Goal: Task Accomplishment & Management: Use online tool/utility

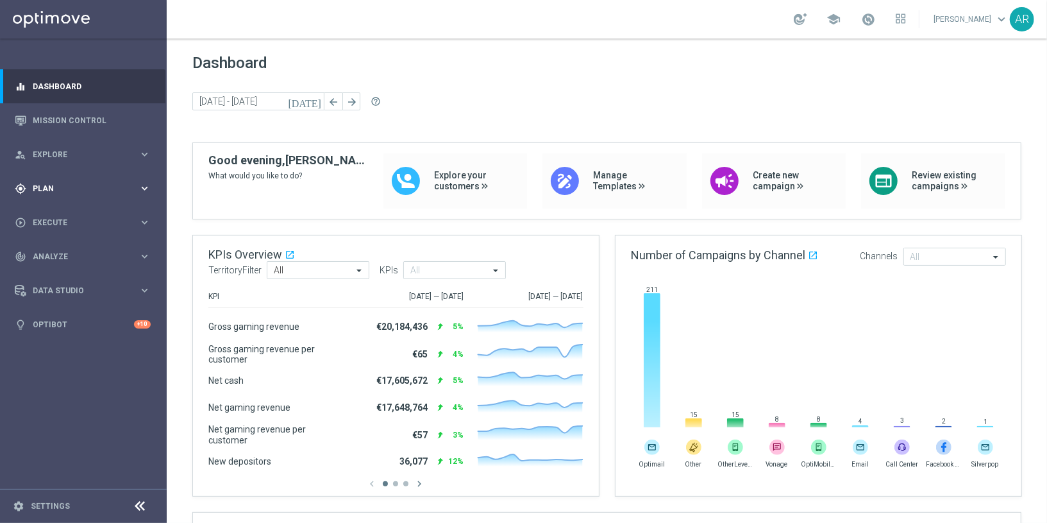
click at [145, 187] on icon "keyboard_arrow_right" at bounding box center [145, 188] width 12 height 12
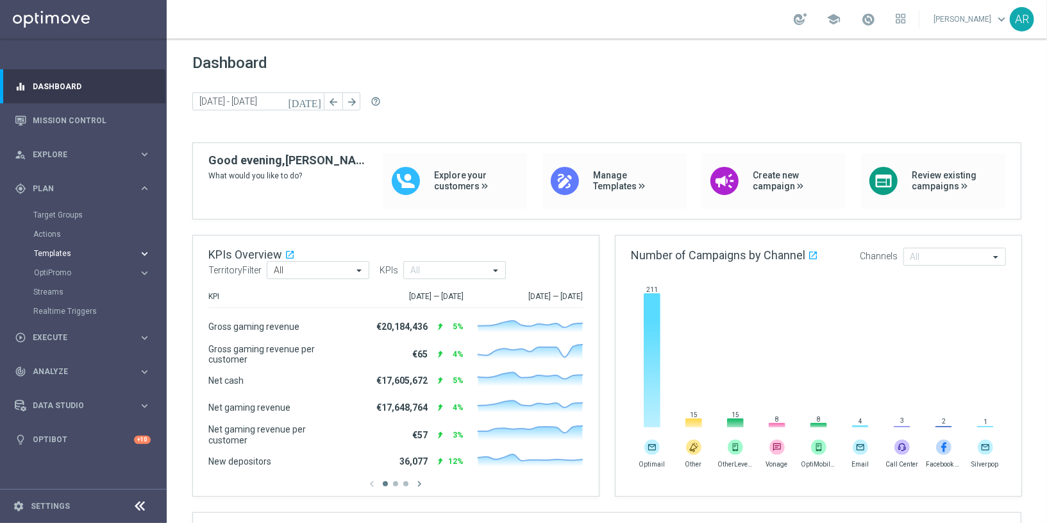
click at [60, 255] on span "Templates" at bounding box center [80, 254] width 92 height 8
click at [64, 273] on link "Optimail" at bounding box center [87, 272] width 94 height 10
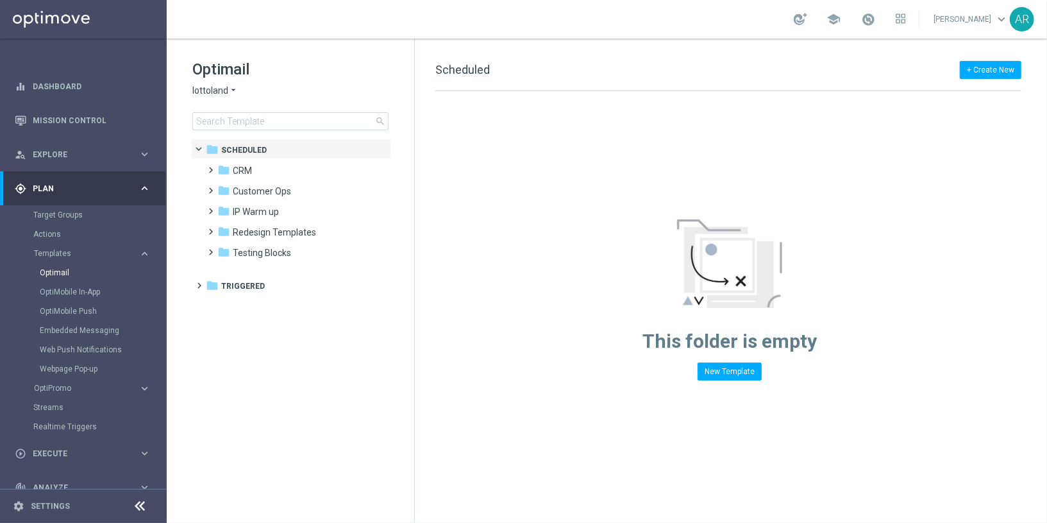
click at [221, 92] on span "lottoland" at bounding box center [210, 91] width 36 height 12
click at [0, 0] on span "[DOMAIN_NAME]" at bounding box center [0, 0] width 0 height 0
click at [262, 87] on icon "arrow_drop_down" at bounding box center [267, 91] width 10 height 12
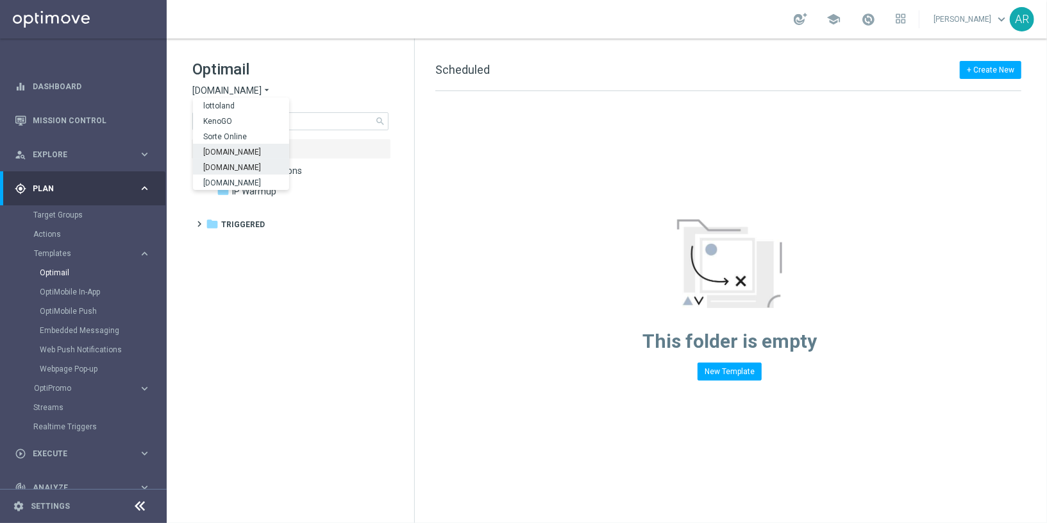
click at [0, 0] on span "[DOMAIN_NAME]" at bounding box center [0, 0] width 0 height 0
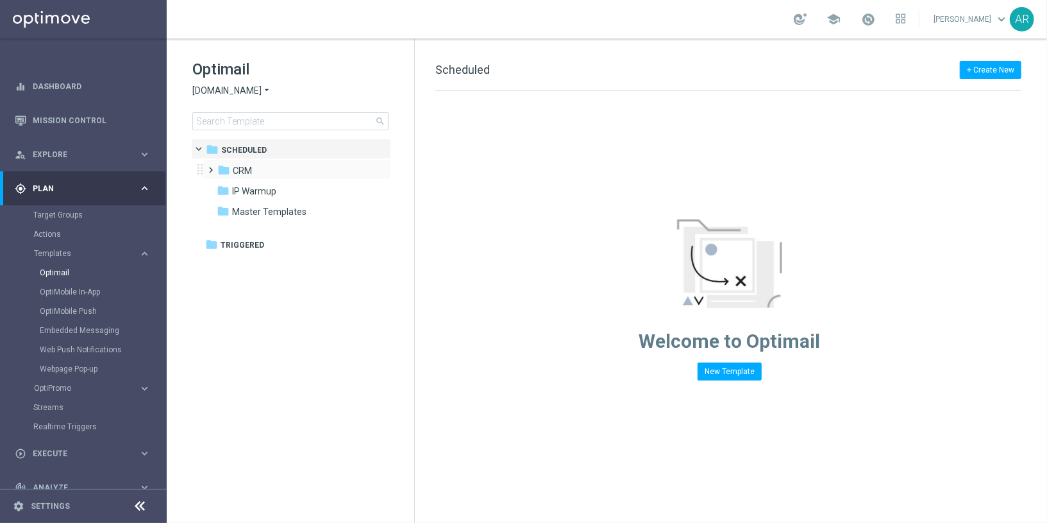
click at [212, 167] on span at bounding box center [209, 164] width 6 height 5
click at [225, 208] on span at bounding box center [222, 205] width 6 height 5
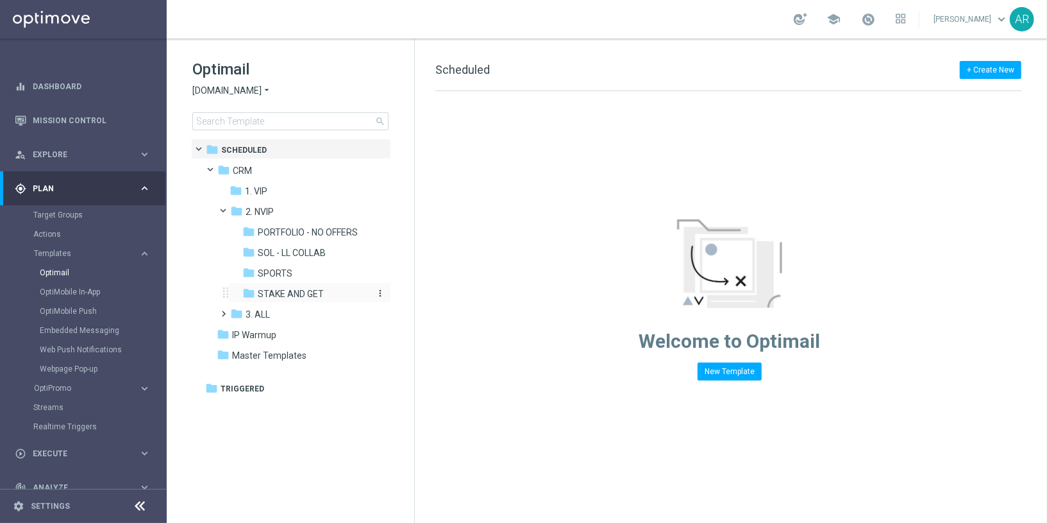
click at [307, 289] on span "STAKE AND GET" at bounding box center [291, 294] width 66 height 12
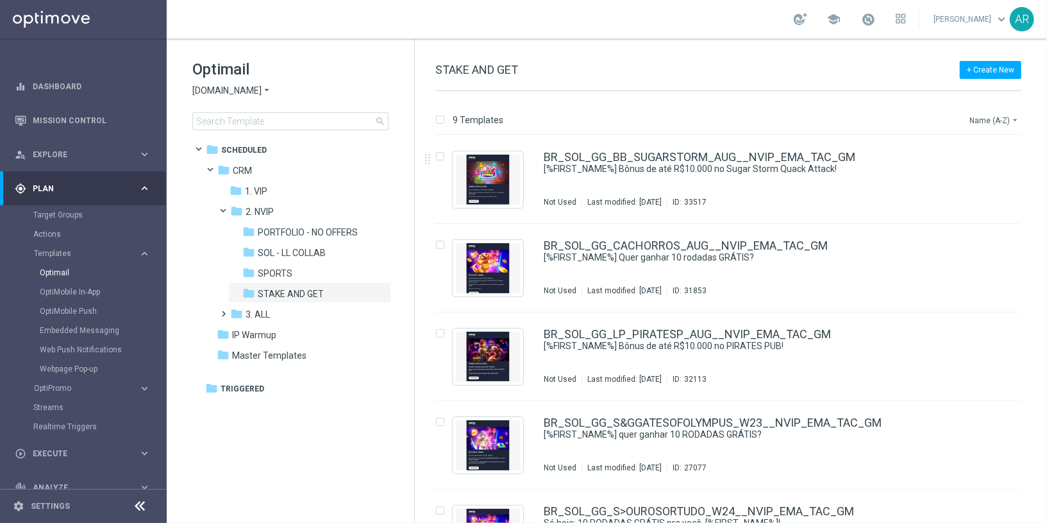
click at [994, 119] on button "Name (A-Z) arrow_drop_down" at bounding box center [995, 119] width 53 height 15
click at [996, 177] on span "Date Modified (Newest)" at bounding box center [972, 177] width 86 height 9
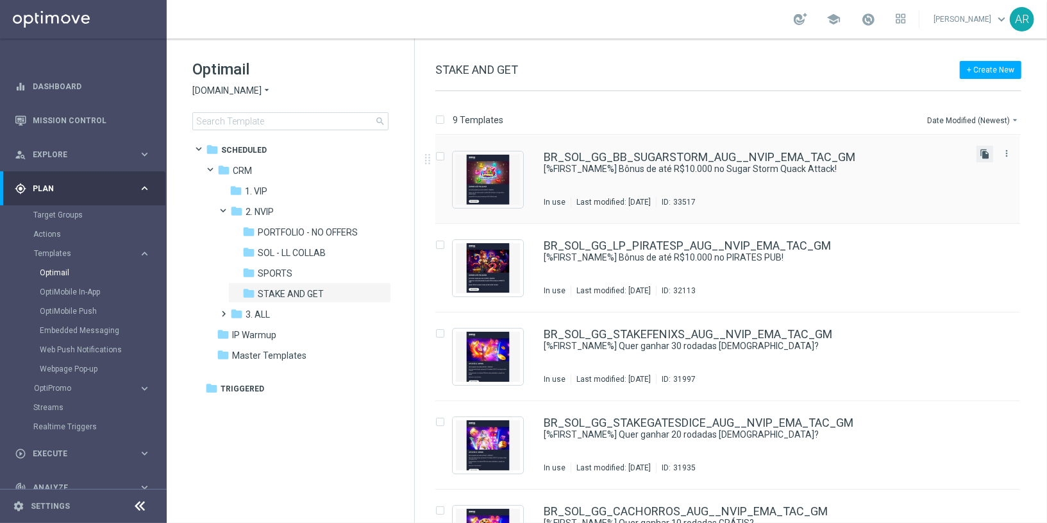
click at [985, 155] on icon "file_copy" at bounding box center [985, 154] width 10 height 10
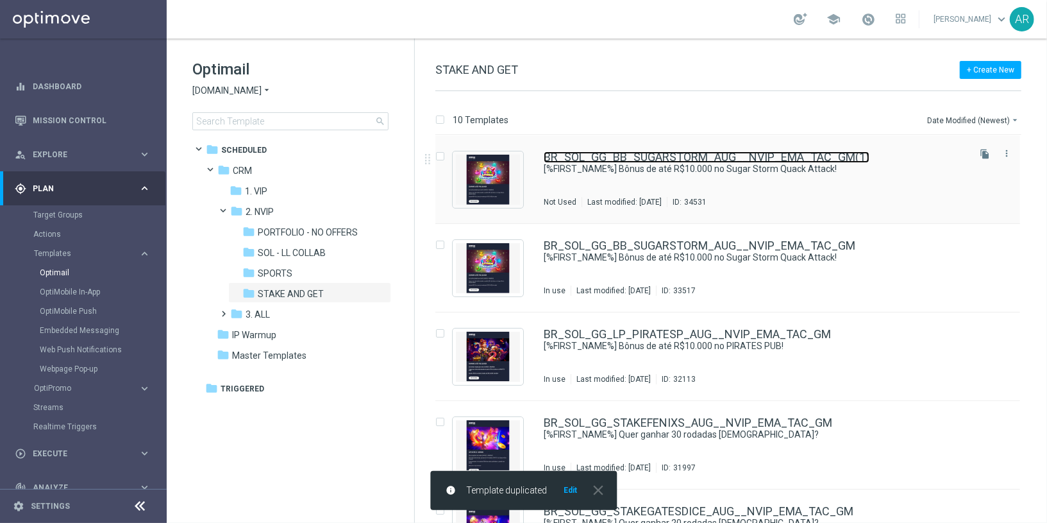
click at [666, 158] on link "BR_SOL_GG_BB_SUGARSTORM_AUG__NVIP_EMA_TAC_GM(1)" at bounding box center [707, 157] width 326 height 12
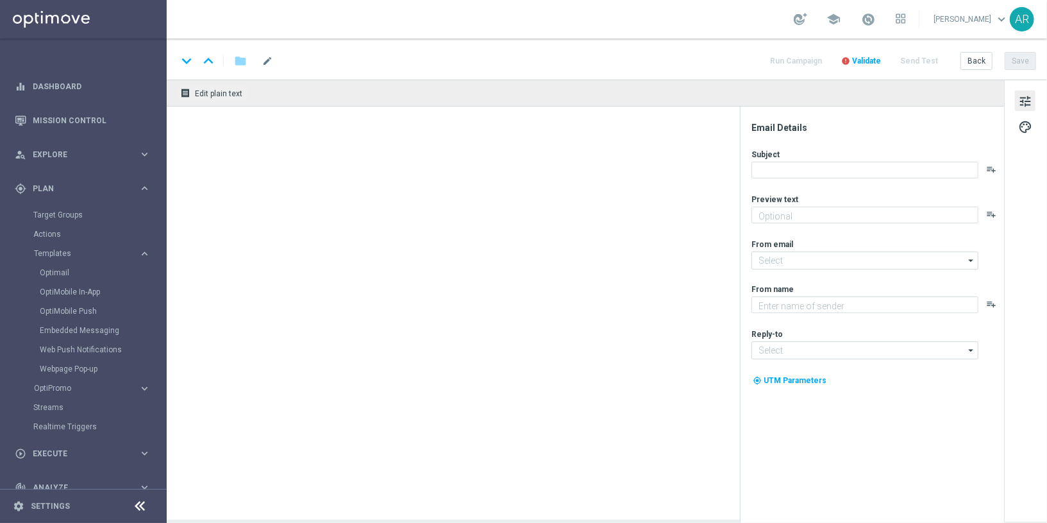
type textarea "[DEMOGRAPHIC_DATA] nos jogos selecionados e garanta até 25% em bônus!"
type textarea "Sorte Online [PERSON_NAME]"
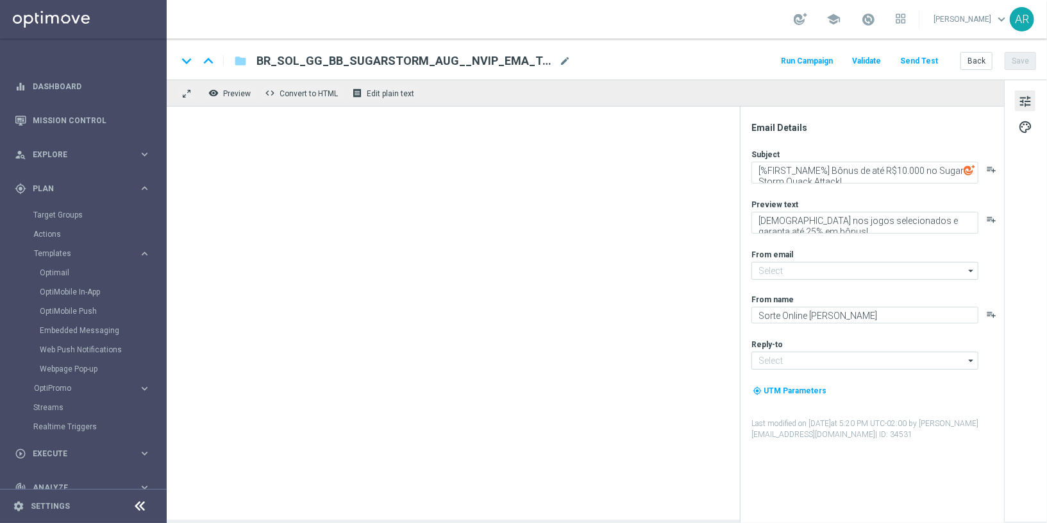
type input "[EMAIL_ADDRESS][DOMAIN_NAME]"
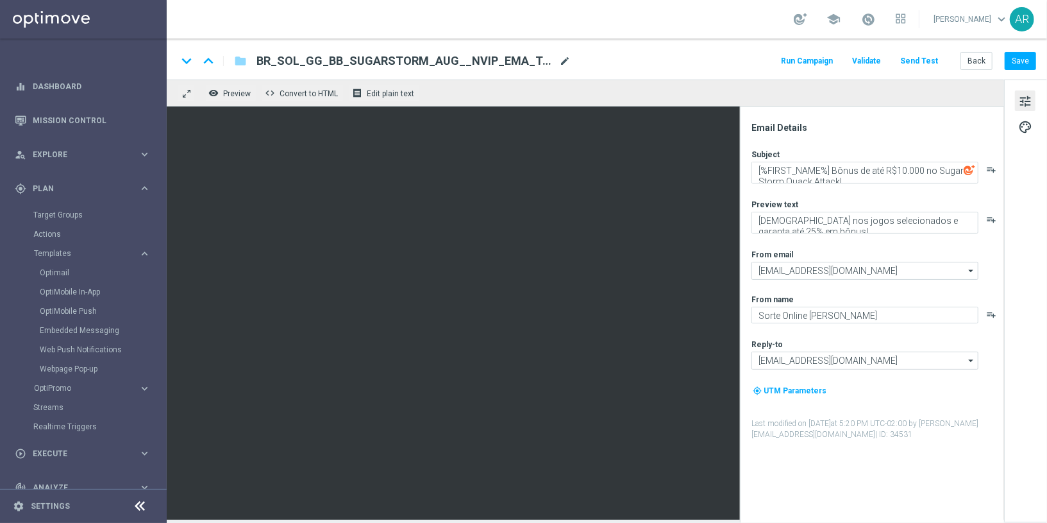
click at [564, 60] on span "mode_edit" at bounding box center [565, 61] width 12 height 12
click at [325, 60] on input "BR_SOL_GG_BB_SUGARSTORM_AUG__NVIP_EMA_TAC_GM" at bounding box center [416, 61] width 318 height 17
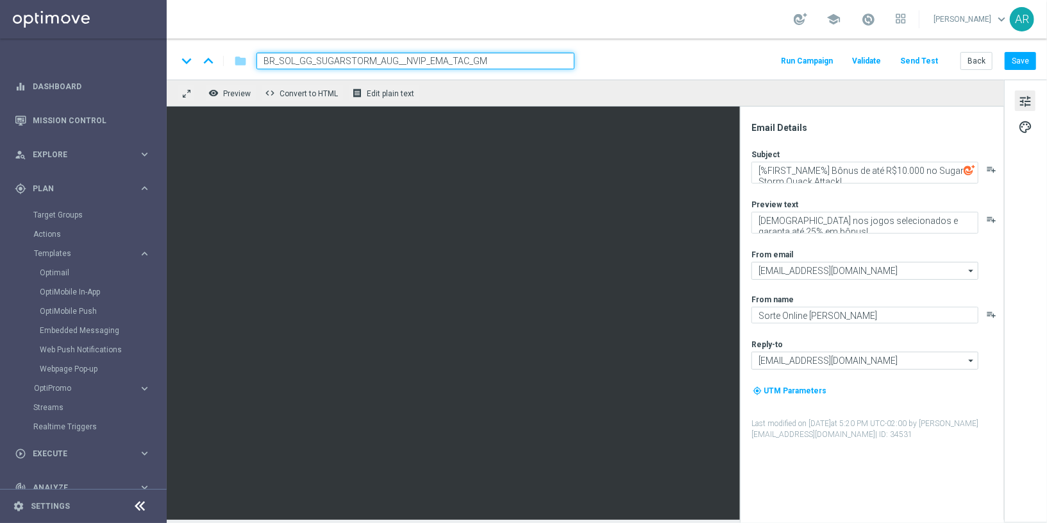
click at [395, 58] on input "BR_SOL_GG_SUGARSTORM_AUG__NVIP_EMA_TAC_GM" at bounding box center [416, 61] width 318 height 17
type input "BR_SOL_GG_TIGRESORTUDO_SEP__NVIP_EMA_TAC_GM"
click at [541, 57] on input "BR_SOL_GG_TIGRESORTUDO_SEP__NVIP_EMA_TAC_GM" at bounding box center [416, 61] width 318 height 17
click at [514, 59] on input "BR_SOL_GG_TIGRESORTUDO_SEP__NVIP_EMA_TAC_GM" at bounding box center [416, 61] width 318 height 17
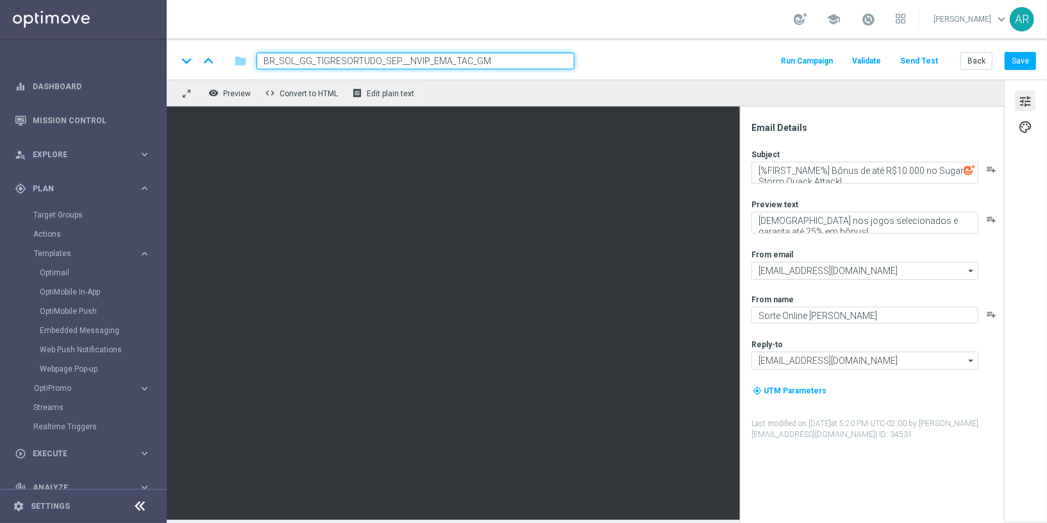
click at [514, 59] on input "BR_SOL_GG_TIGRESORTUDO_SEP__NVIP_EMA_TAC_GM" at bounding box center [416, 61] width 318 height 17
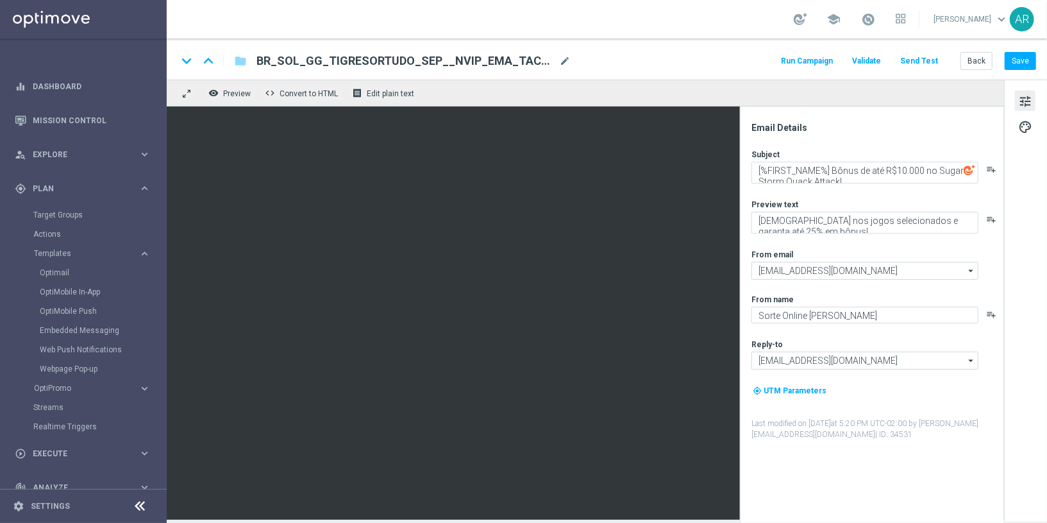
click at [620, 62] on div "keyboard_arrow_down keyboard_arrow_up folder BR_SOL_GG_TIGRESORTUDO_SEP__NVIP_E…" at bounding box center [607, 61] width 860 height 17
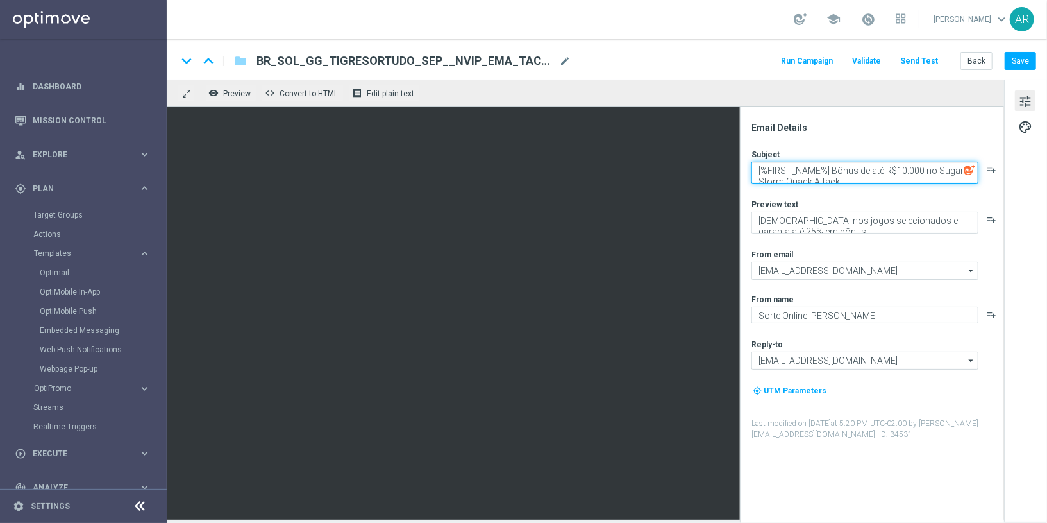
drag, startPoint x: 832, startPoint y: 168, endPoint x: 871, endPoint y: 191, distance: 45.1
click at [871, 191] on div "Subject [%FIRST_NAME%] Bônus de até R$10.000 no Sugar Storm Quack Attack! playl…" at bounding box center [877, 294] width 251 height 291
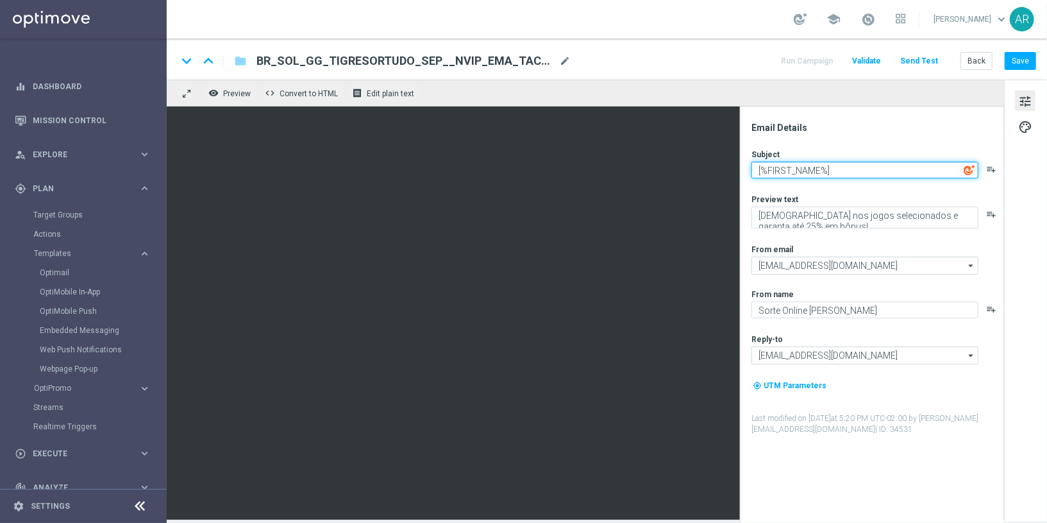
paste textarea "Quer ganhar 30 rodadas GRÁTIS?"
type textarea "[%FIRST_NAME%] Quer ganhar 30 rodadas [DEMOGRAPHIC_DATA]?"
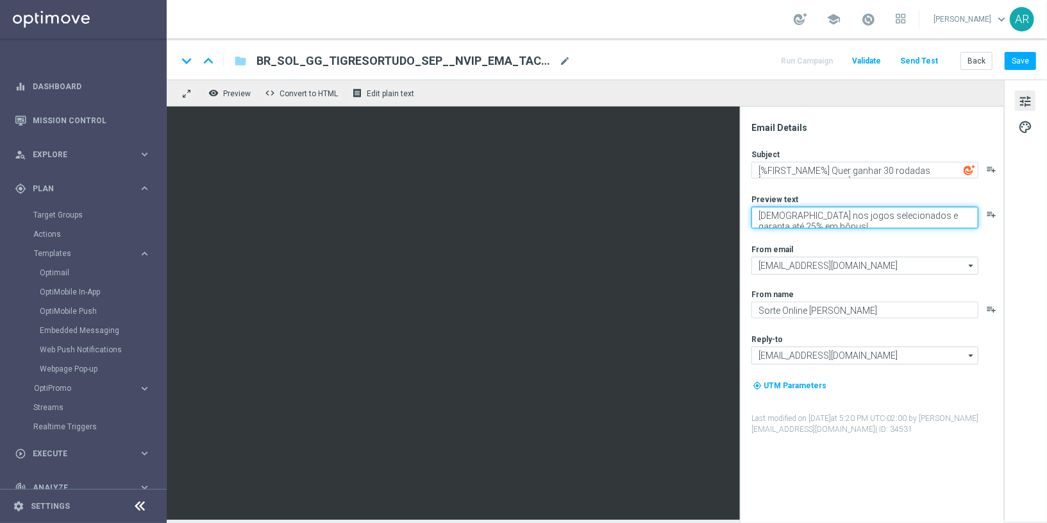
click at [770, 218] on textarea "[DEMOGRAPHIC_DATA] nos jogos selecionados e garanta até 25% em bônus!" at bounding box center [865, 218] width 227 height 22
paste textarea "Jogue Tigre Sortudo 1000! Aposte apenas R$ 30 nos slots selecionados para garan…"
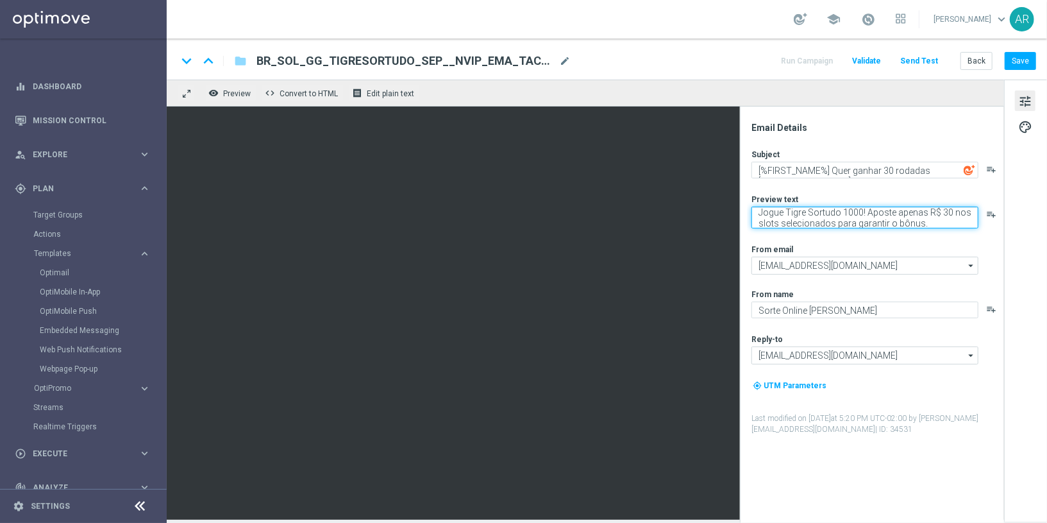
type textarea "Jogue Tigre Sortudo 1000! Aposte apenas R$ 30 nos slots selecionados para garan…"
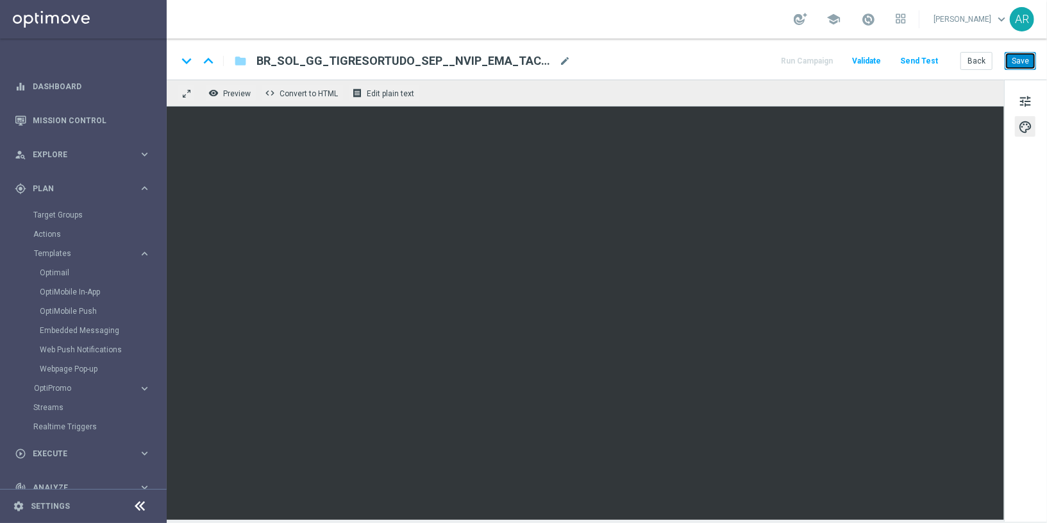
click at [1022, 60] on button "Save" at bounding box center [1020, 61] width 31 height 18
click at [1017, 64] on button "Save" at bounding box center [1020, 61] width 31 height 18
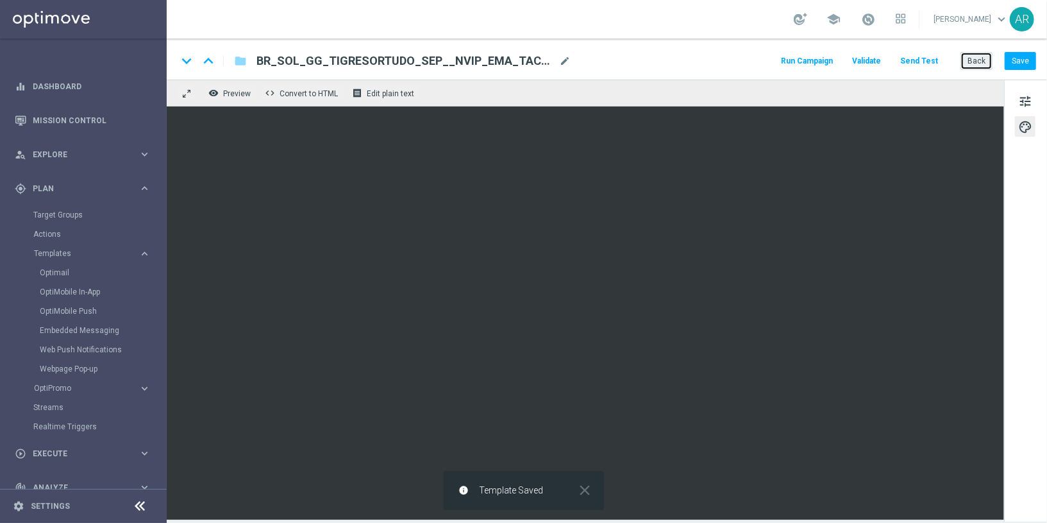
click at [977, 65] on button "Back" at bounding box center [977, 61] width 32 height 18
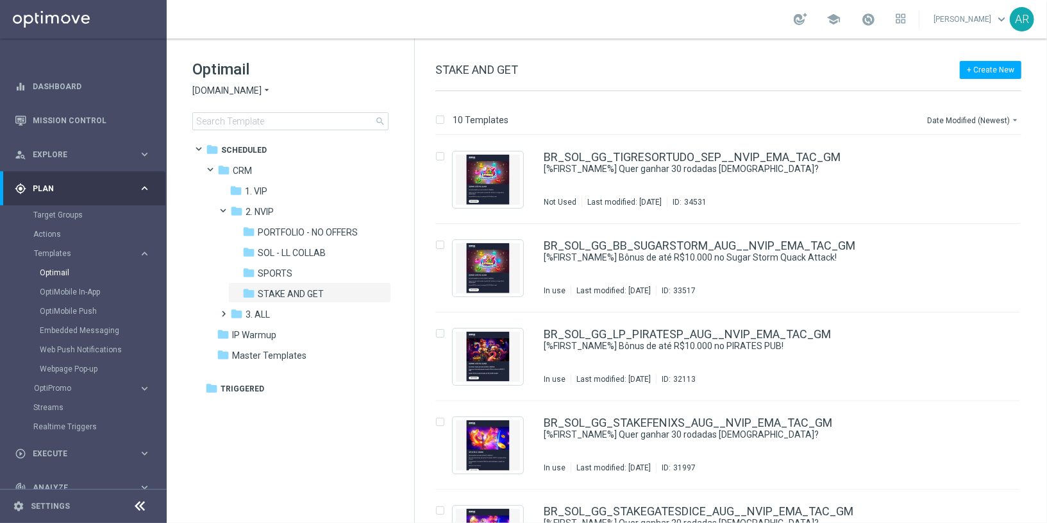
click at [248, 90] on span "[DOMAIN_NAME]" at bounding box center [226, 91] width 69 height 12
click at [0, 0] on span "[DOMAIN_NAME]" at bounding box center [0, 0] width 0 height 0
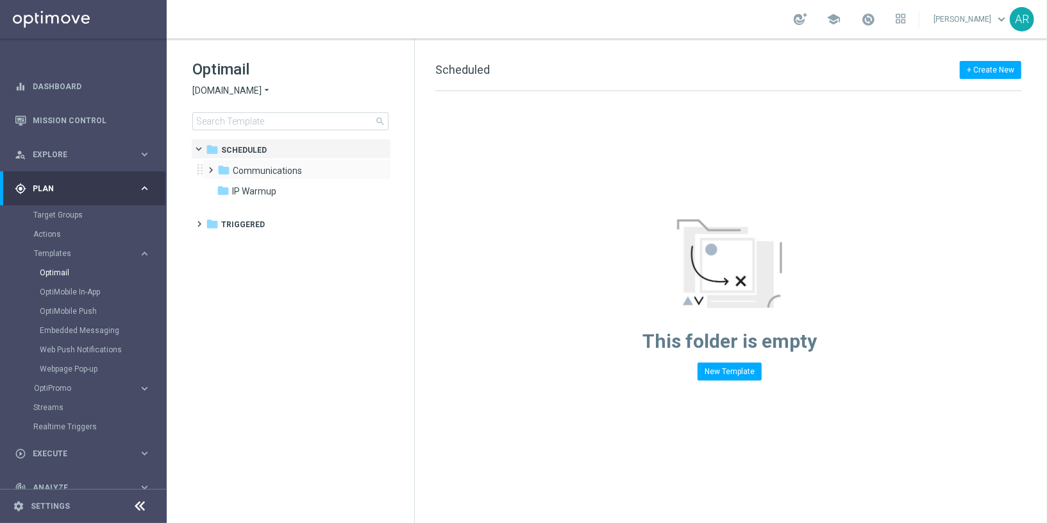
click at [212, 167] on span at bounding box center [209, 164] width 6 height 5
click at [225, 187] on span at bounding box center [222, 184] width 6 height 5
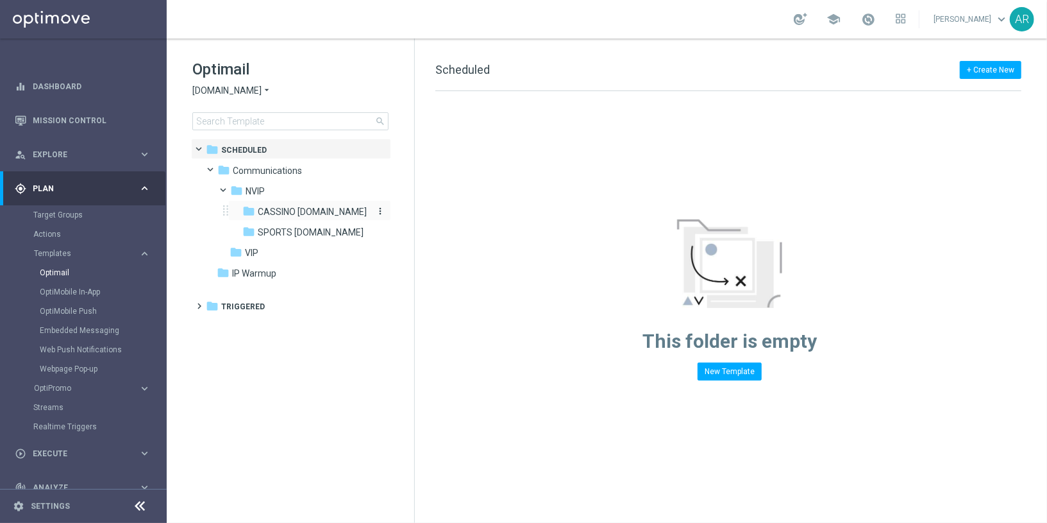
click at [304, 208] on span "CASSINO [DOMAIN_NAME]" at bounding box center [312, 212] width 109 height 12
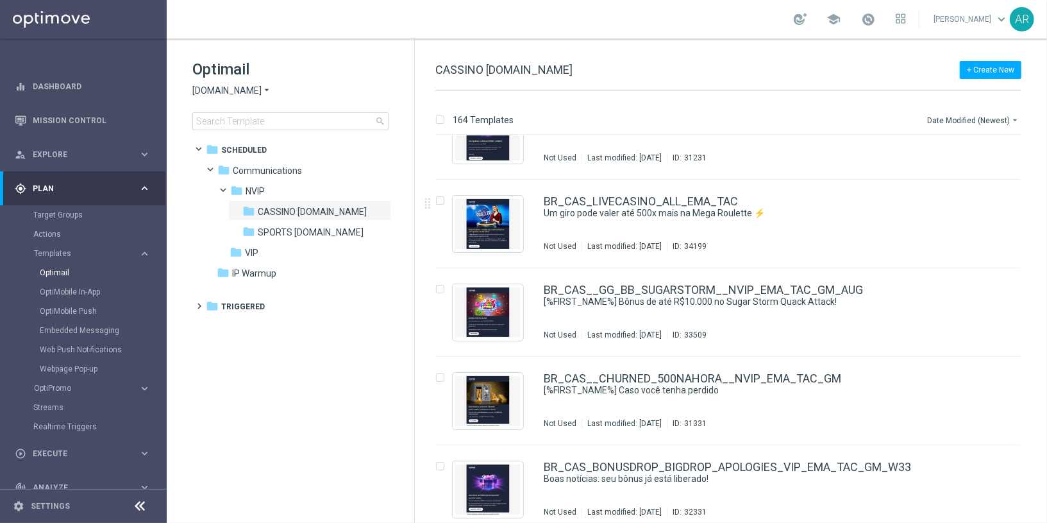
scroll to position [226, 0]
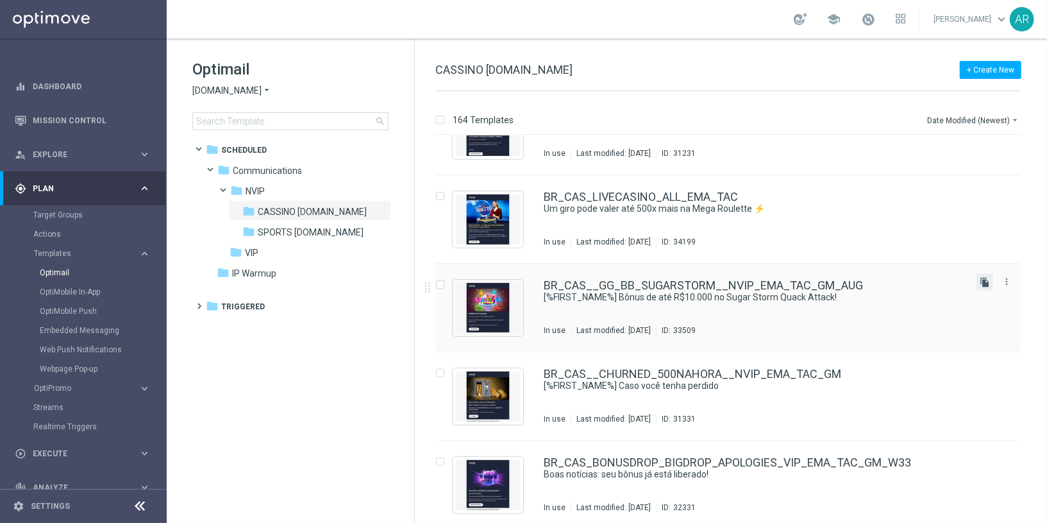
click at [981, 282] on icon "file_copy" at bounding box center [985, 282] width 10 height 10
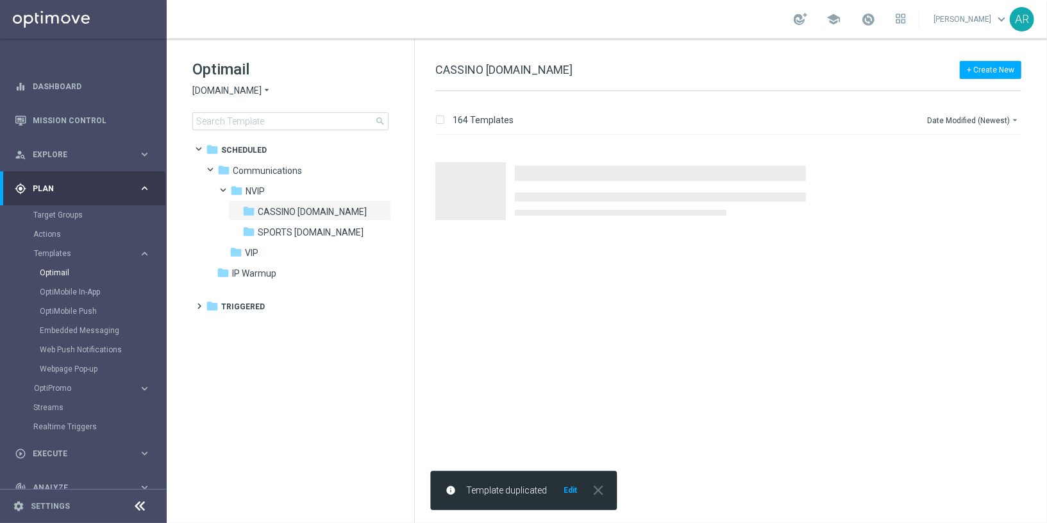
scroll to position [0, 0]
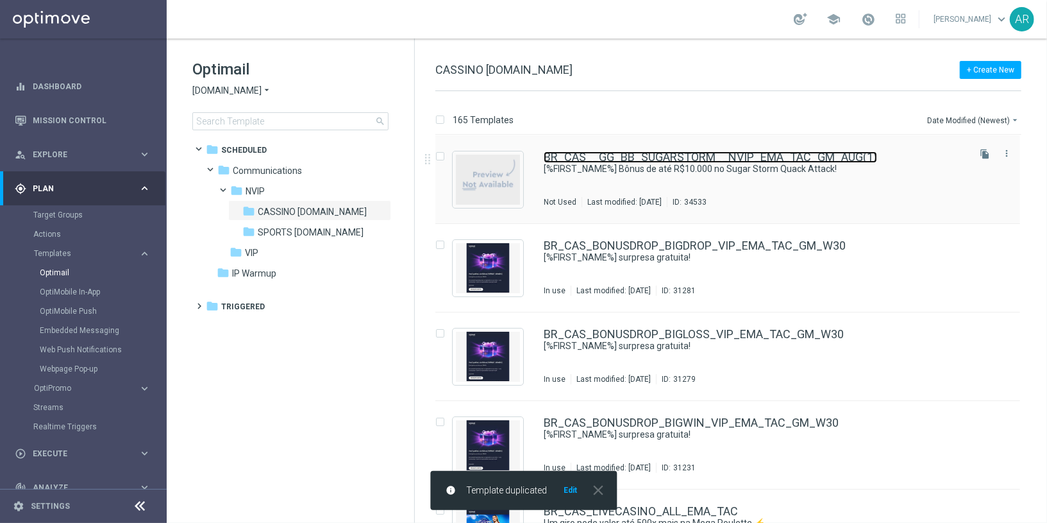
click at [651, 156] on link "BR_CAS__GG_BB_SUGARSTORM__NVIP_EMA_TAC_GM_AUG(1)" at bounding box center [711, 157] width 334 height 12
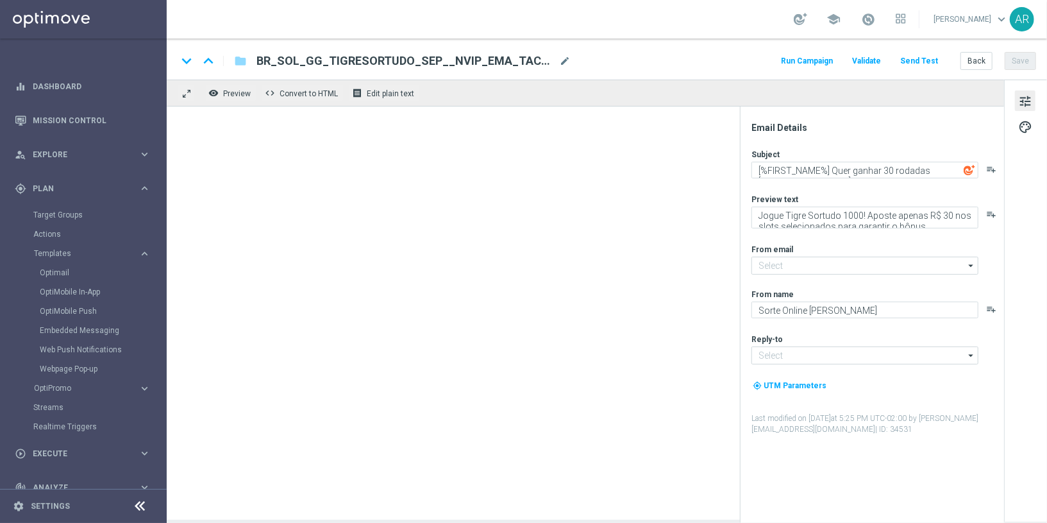
type input "[EMAIL_ADDRESS][DOMAIN_NAME]"
type textarea "[%FIRST_NAME%] Bônus de até R$10.000 no Sugar Storm Quack Attack!"
type textarea "[DEMOGRAPHIC_DATA] nos jogos selecionados e garanta até 25% em bônus!"
type input "[EMAIL_ADDRESS][DOMAIN_NAME]"
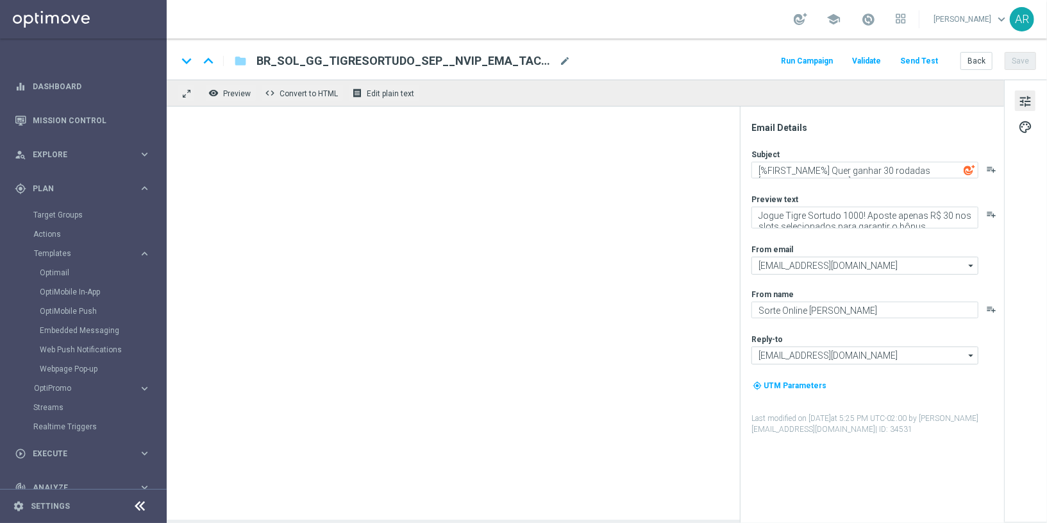
type textarea "Lottoland"
type input "[EMAIL_ADDRESS][DOMAIN_NAME]"
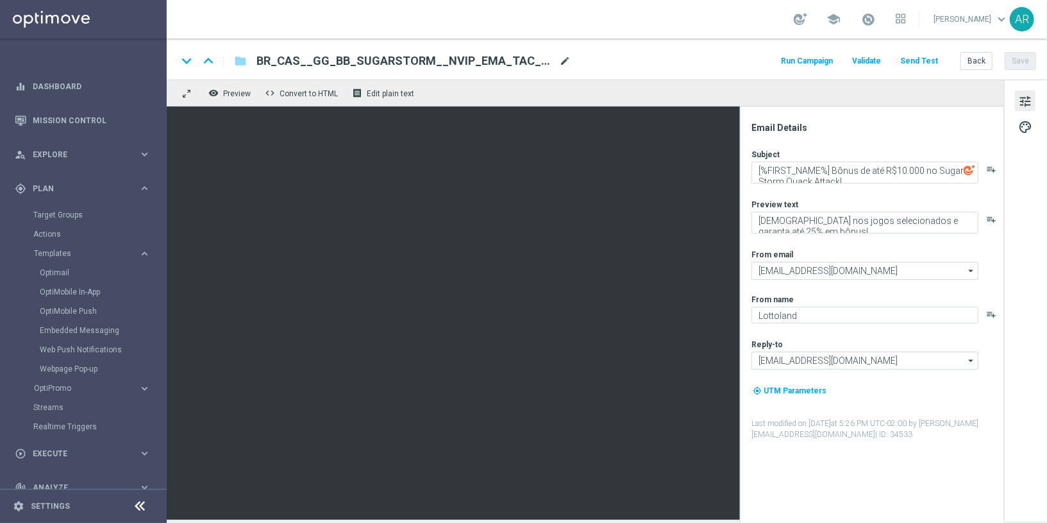
click at [565, 62] on span "mode_edit" at bounding box center [565, 61] width 12 height 12
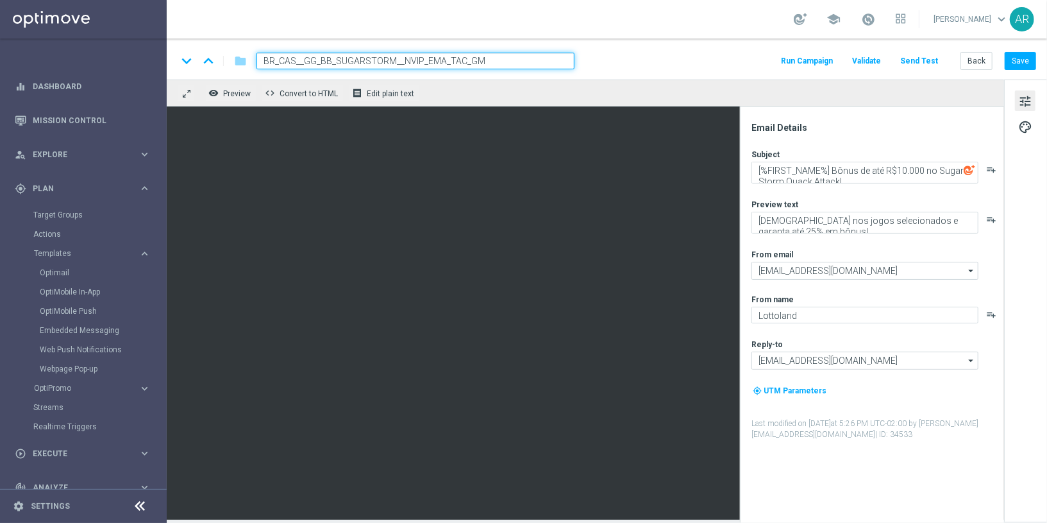
click at [394, 60] on input "BR_CAS__GG_BB_SUGARSTORM__NVIP_EMA_TAC_GM" at bounding box center [416, 61] width 318 height 17
type input "BR_CAS__GG_STAKE_TIGRESORTUDO_SEP_NVIP_EMA_TAC_GM"
click at [529, 58] on input "BR_CAS__GG_STAKE_TIGRESORTUDO_SEP_NVIP_EMA_TAC_GM" at bounding box center [416, 61] width 318 height 17
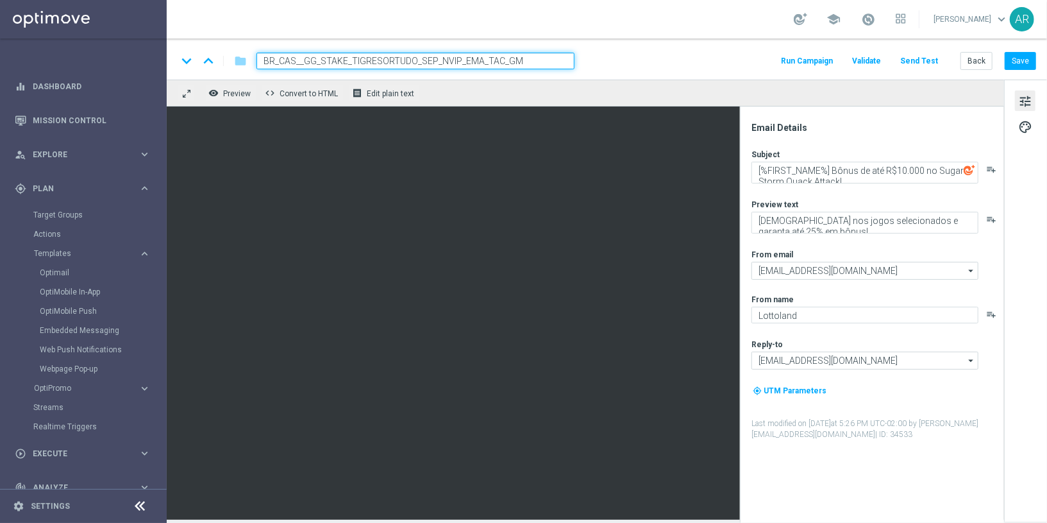
click at [627, 60] on div "keyboard_arrow_down keyboard_arrow_up folder BR_CAS__GG_STAKE_TIGRESORTUDO_SEP_…" at bounding box center [607, 61] width 860 height 17
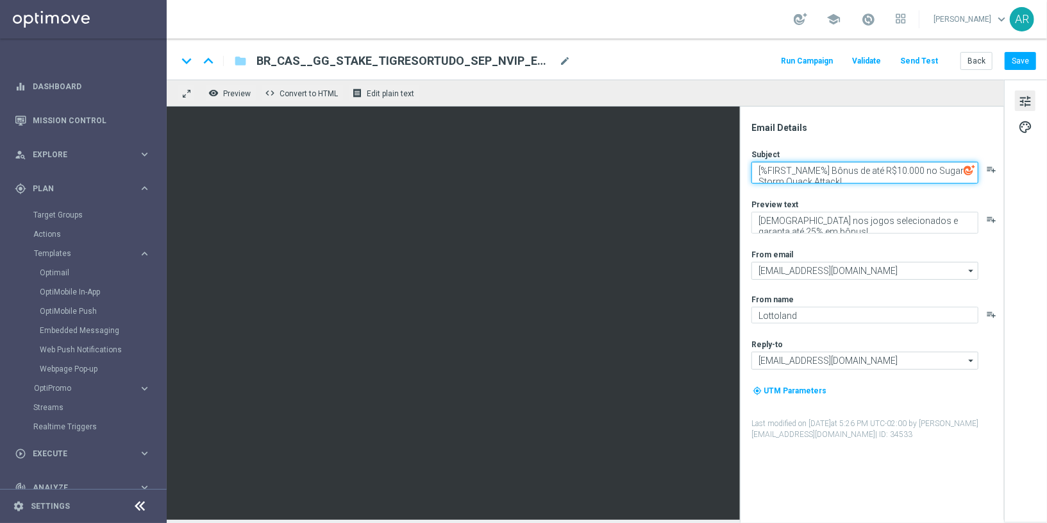
drag, startPoint x: 832, startPoint y: 167, endPoint x: 870, endPoint y: 191, distance: 44.7
click at [870, 192] on div "Subject [%FIRST_NAME%] Bônus de até R$10.000 no Sugar Storm Quack Attack! playl…" at bounding box center [877, 294] width 251 height 291
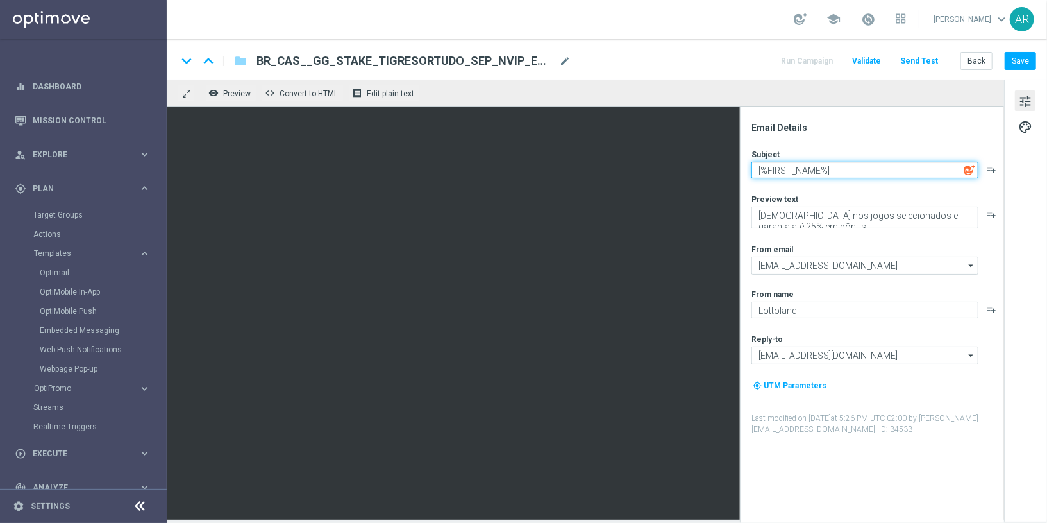
paste textarea "Quer ganhar 30 rodadas GRÁTIS?"
type textarea "[%FIRST_NAME%] Quer ganhar 30 rodadas [DEMOGRAPHIC_DATA]?"
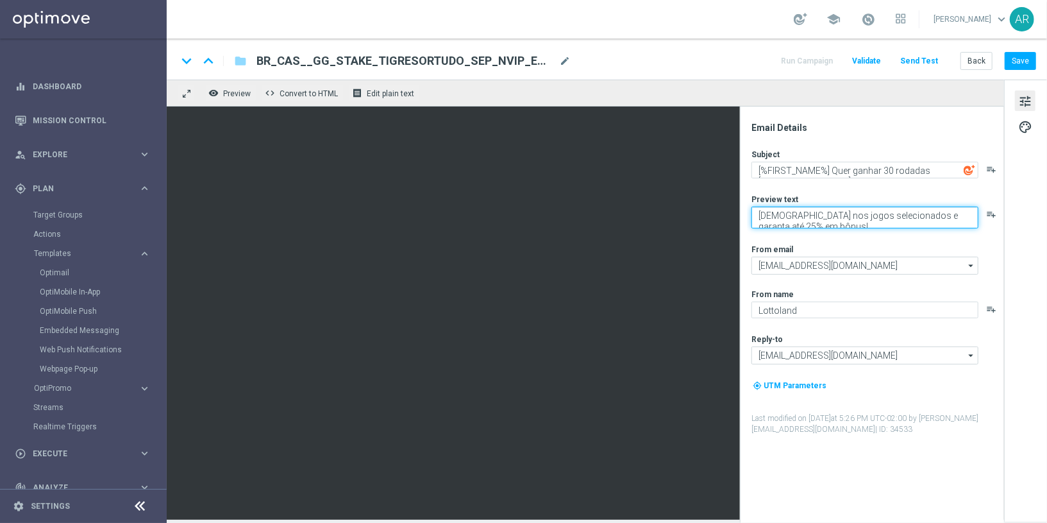
click at [771, 219] on textarea "[DEMOGRAPHIC_DATA] nos jogos selecionados e garanta até 25% em bônus!" at bounding box center [865, 218] width 227 height 22
paste textarea "Jogue Tigre Sortudo 1000! Aposte apenas R$ 30 nos slots selecionados para garan…"
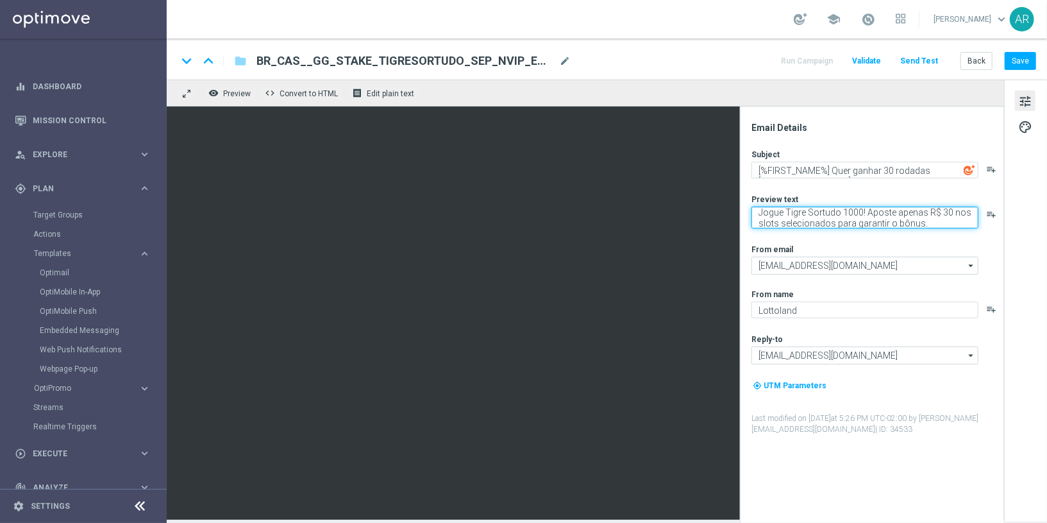
type textarea "Jogue Tigre Sortudo 1000! Aposte apenas R$ 30 nos slots selecionados para garan…"
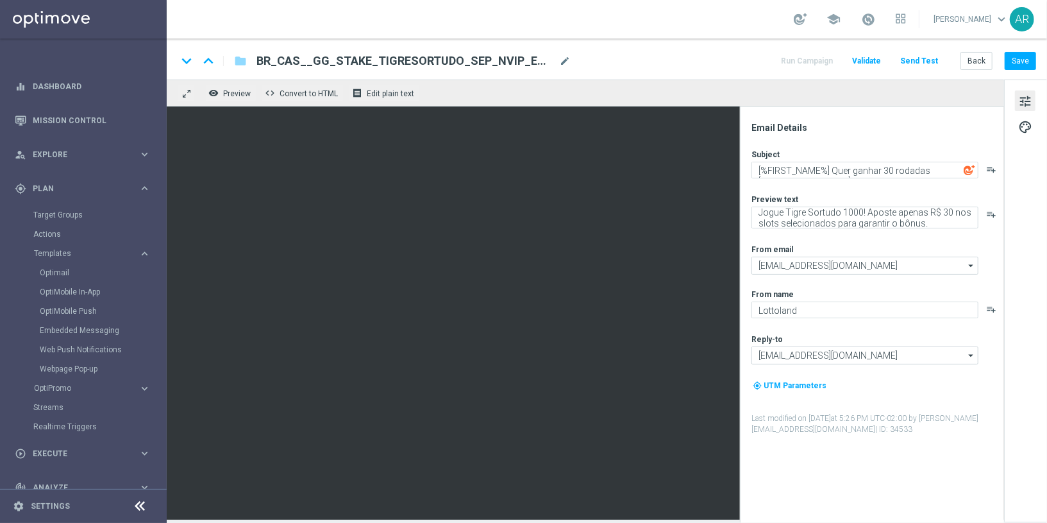
click at [808, 247] on div "From email" at bounding box center [877, 249] width 251 height 10
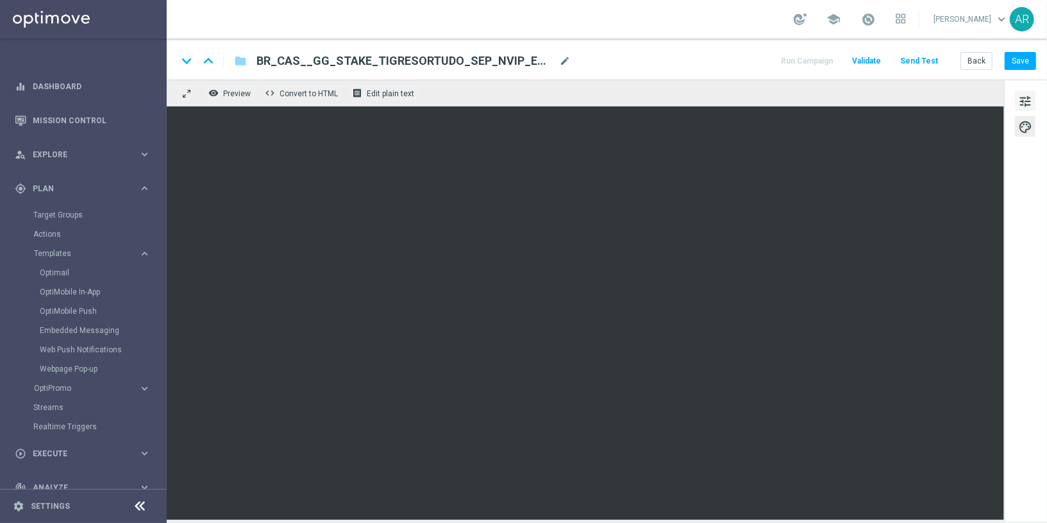
click at [1024, 104] on span "tune" at bounding box center [1026, 101] width 14 height 17
click at [1025, 61] on button "Save" at bounding box center [1020, 61] width 31 height 18
click at [1027, 64] on button "Save" at bounding box center [1020, 61] width 31 height 18
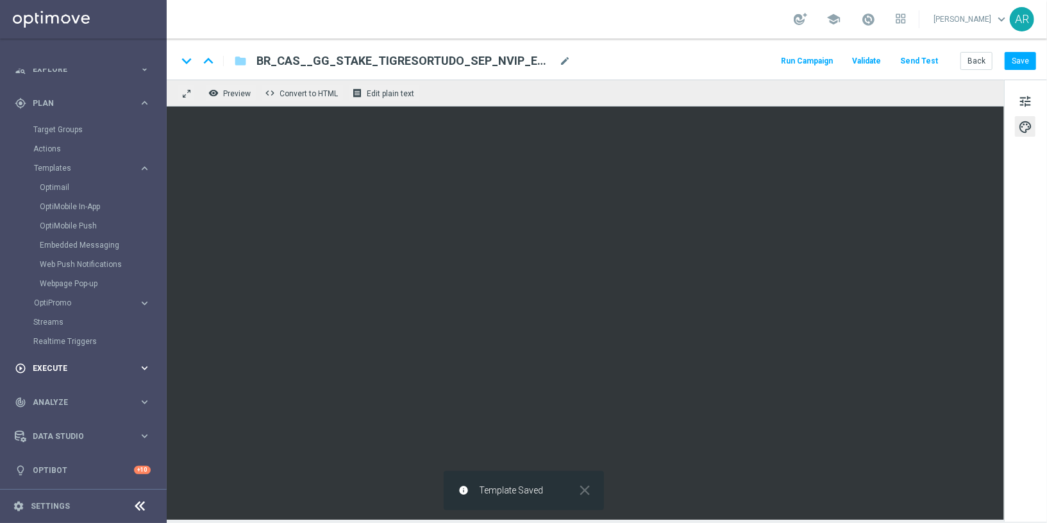
click at [61, 364] on span "Execute" at bounding box center [86, 368] width 106 height 8
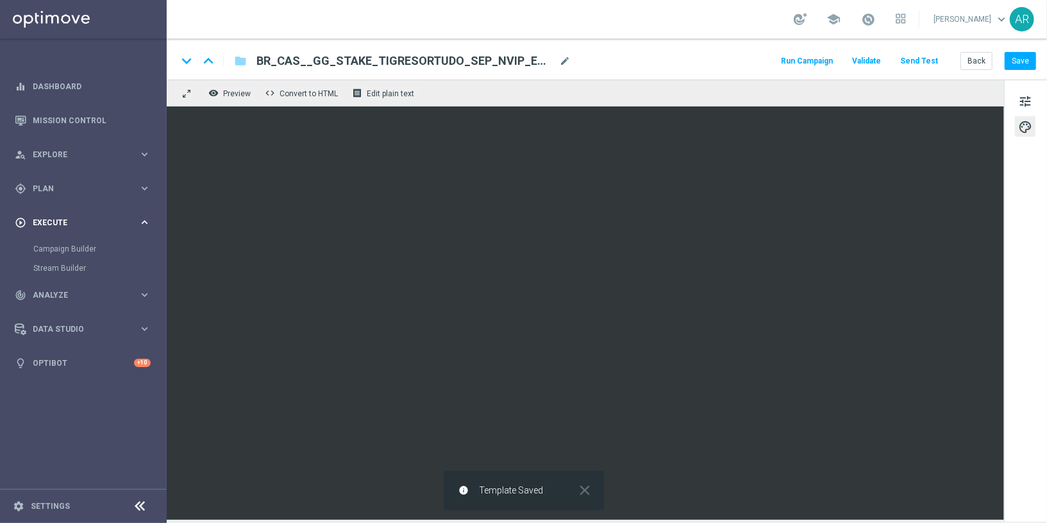
scroll to position [0, 0]
click at [77, 249] on link "Campaign Builder" at bounding box center [83, 249] width 100 height 10
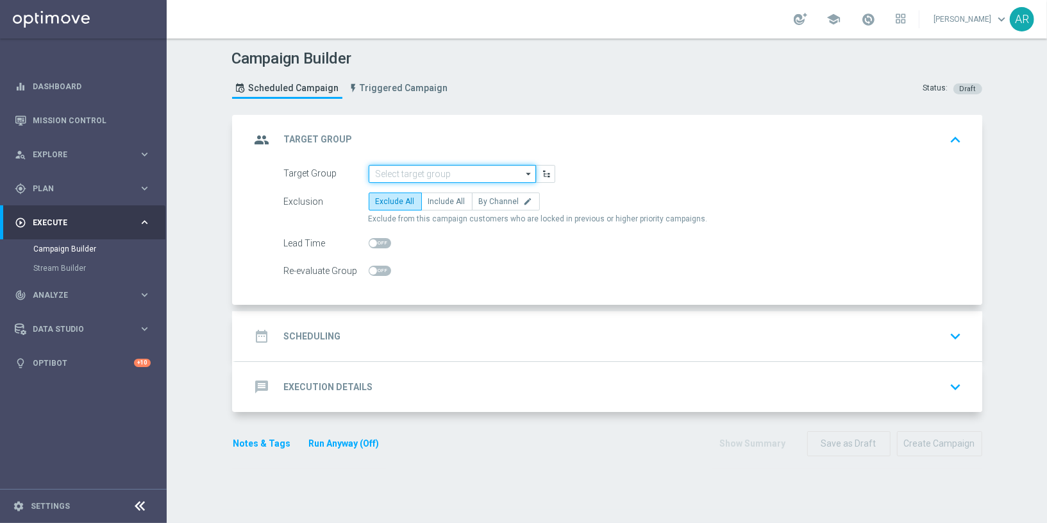
click at [413, 169] on input at bounding box center [452, 174] width 167 height 18
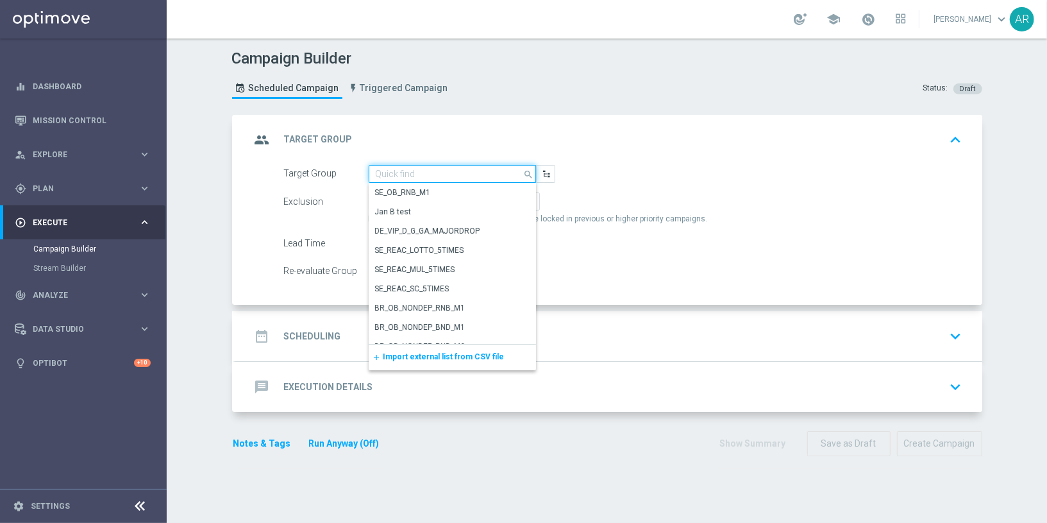
paste input "BR_CAS__GLOBALG_DEPOSITERS__NVIP_EMA_TAC_GM"
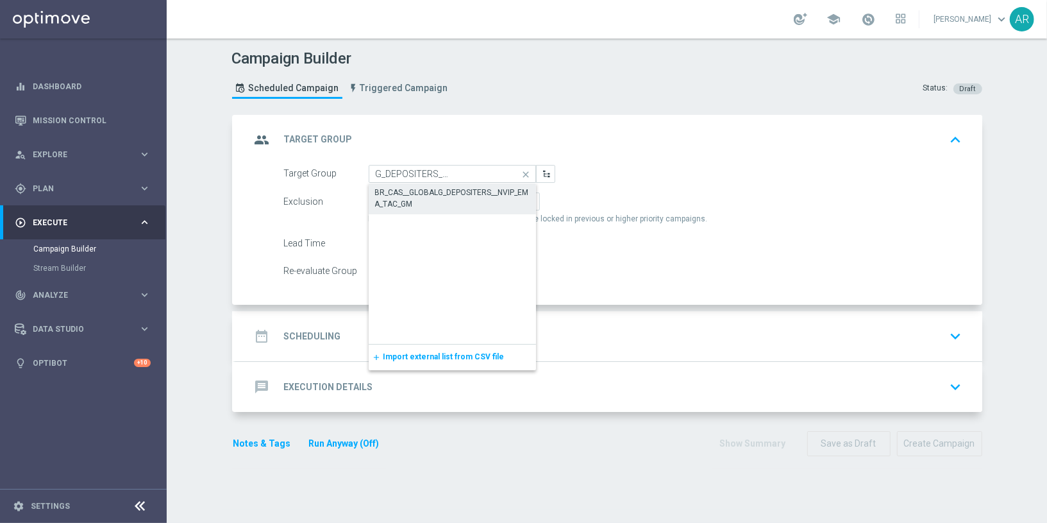
click at [438, 191] on div "BR_CAS__GLOBALG_DEPOSITERS__NVIP_EMA_TAC_GM" at bounding box center [452, 198] width 155 height 23
type input "BR_CAS__GLOBALG_DEPOSITERS__NVIP_EMA_TAC_GM"
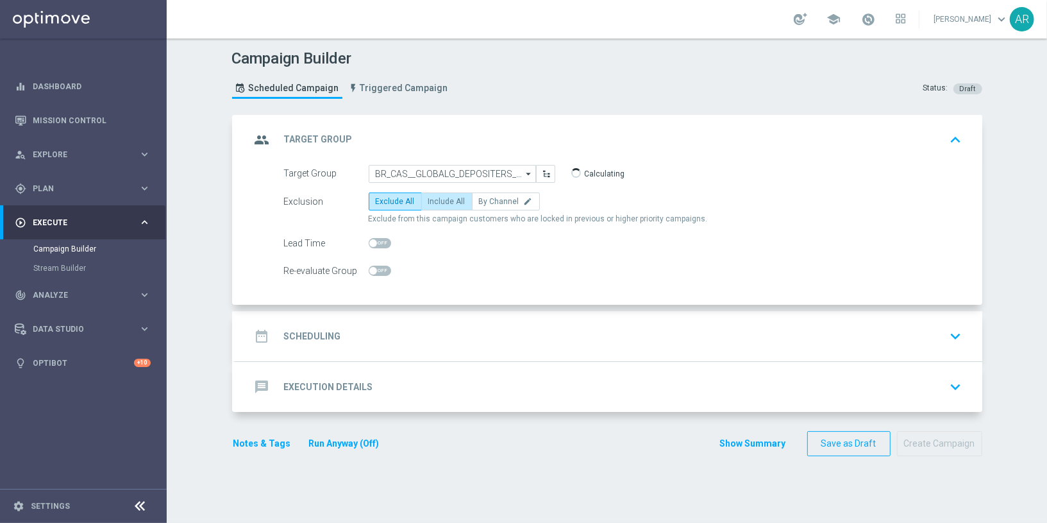
click at [439, 202] on span "Include All" at bounding box center [446, 201] width 37 height 9
click at [437, 202] on input "Include All" at bounding box center [432, 203] width 8 height 8
radio input "true"
click at [381, 326] on div "date_range Scheduling keyboard_arrow_down" at bounding box center [609, 336] width 716 height 24
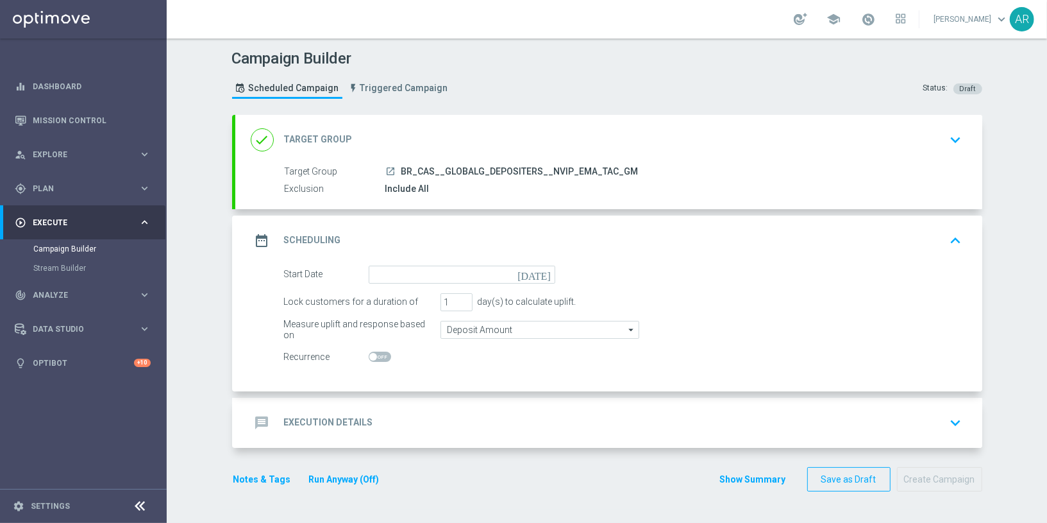
click at [545, 274] on icon "[DATE]" at bounding box center [537, 273] width 38 height 14
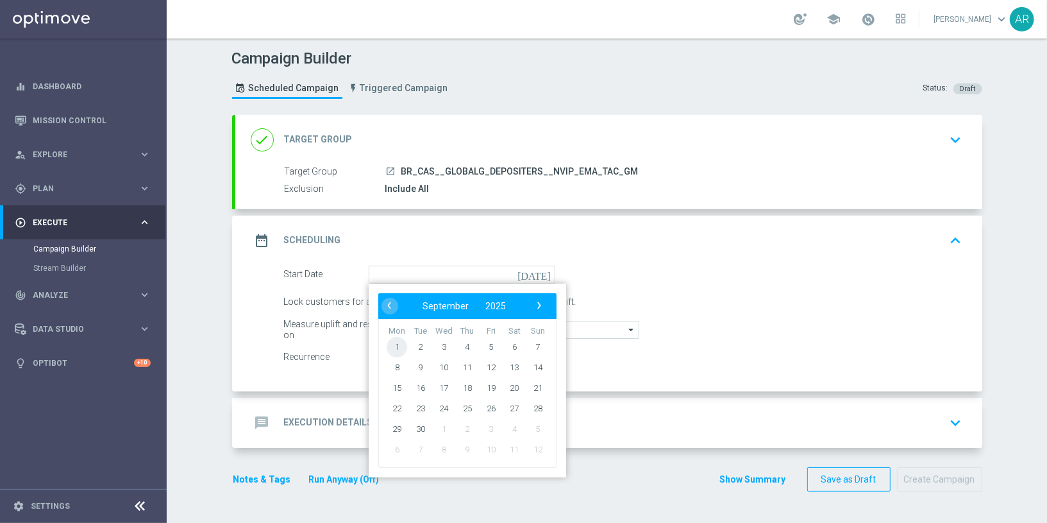
click at [393, 342] on span "1" at bounding box center [397, 346] width 21 height 21
type input "[DATE]"
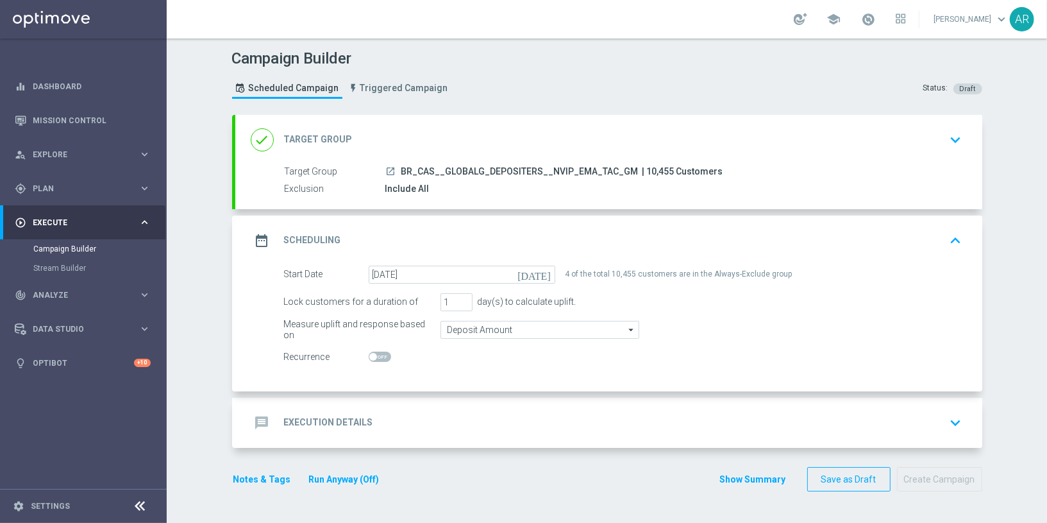
click at [409, 422] on div "message Execution Details keyboard_arrow_down" at bounding box center [609, 423] width 716 height 24
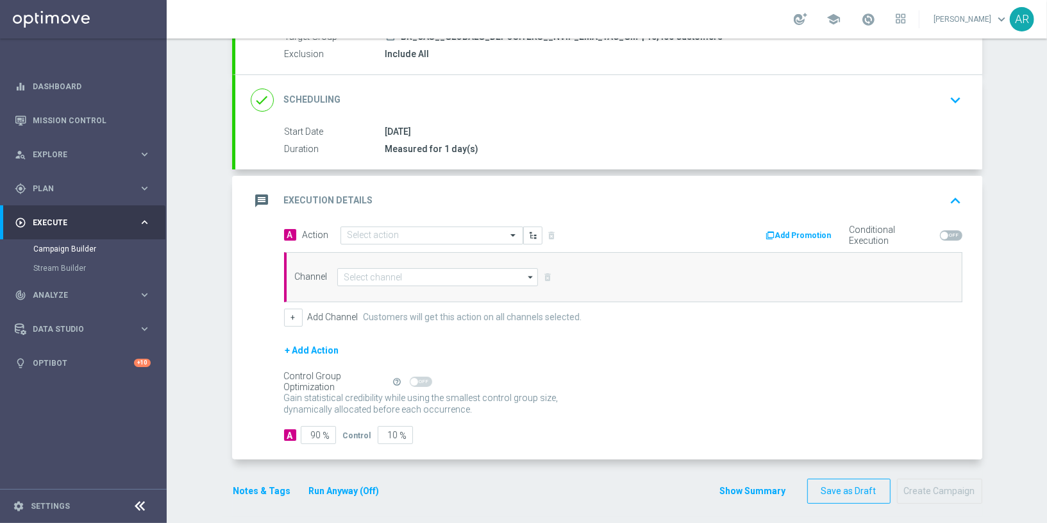
scroll to position [135, 0]
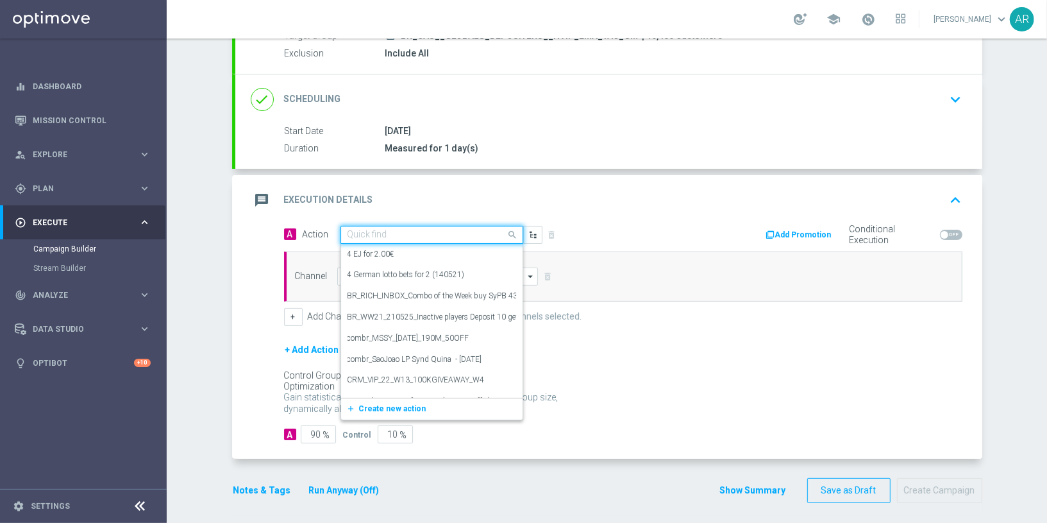
click at [383, 232] on input "text" at bounding box center [419, 235] width 143 height 11
paste input "BR_CAS__GG_STAKE_TIGRESORTUDO_SEP_NVIP_EMA_TAC_GM"
type input "BR_CAS__GG_STAKE_TIGRESORTUDO_SEP_NVIP_EMA_TAC_GM"
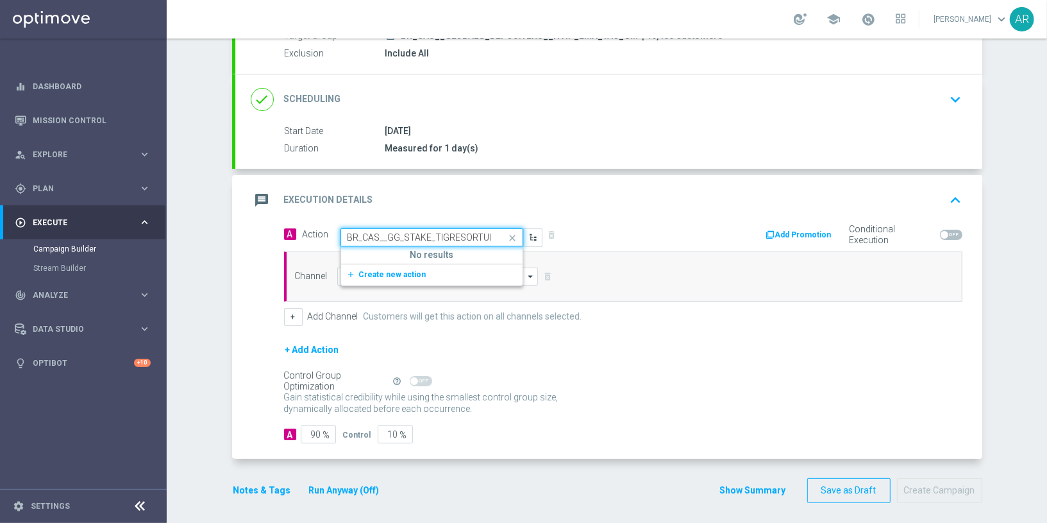
scroll to position [0, 111]
click at [398, 272] on span "Create new action" at bounding box center [392, 274] width 67 height 9
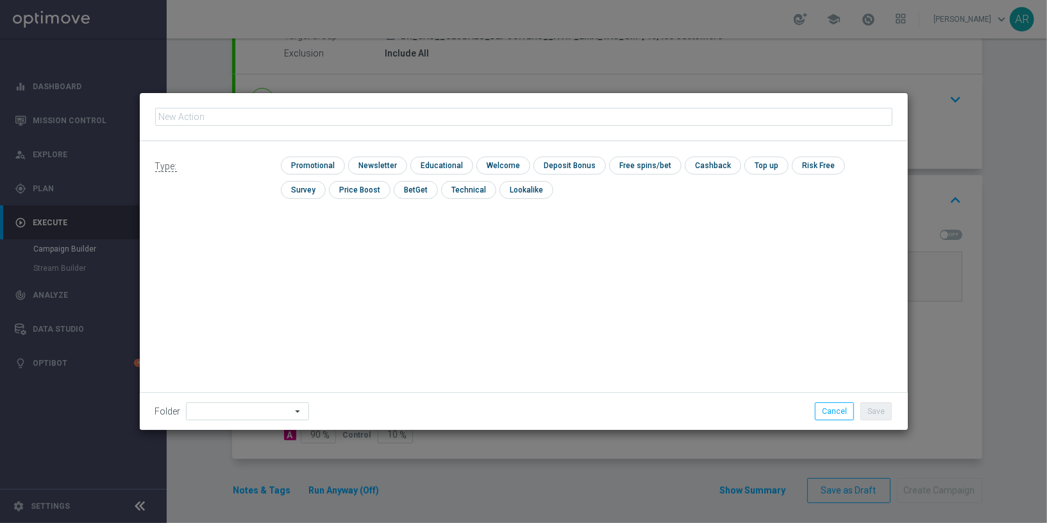
click at [428, 121] on input "text" at bounding box center [524, 117] width 738 height 18
type input "BR_CAS__GG_STAKE_TIGRESORTUDO_SEP_NVIP_EMA_TAC_GM"
click at [319, 162] on input "checkbox" at bounding box center [311, 165] width 61 height 17
checkbox input "true"
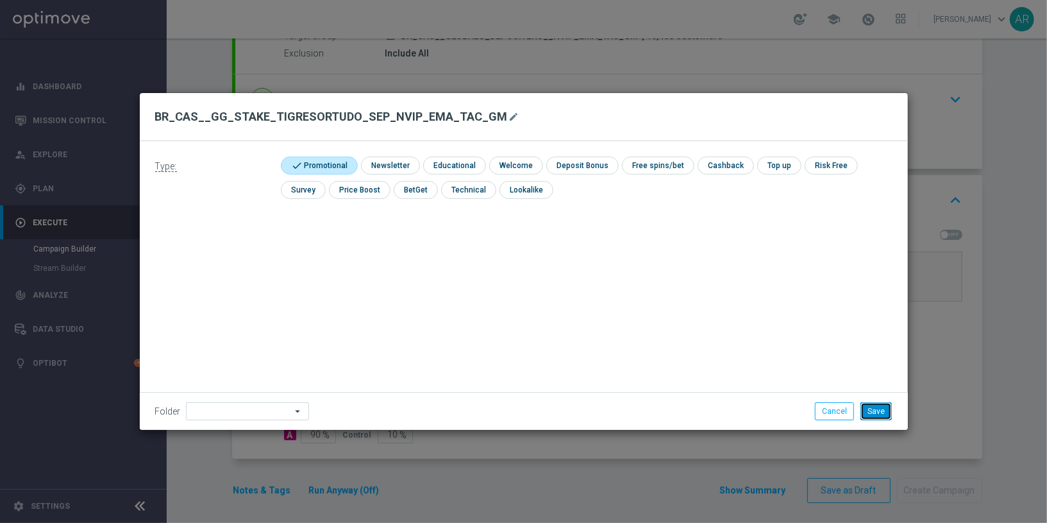
click at [878, 413] on button "Save" at bounding box center [876, 411] width 31 height 18
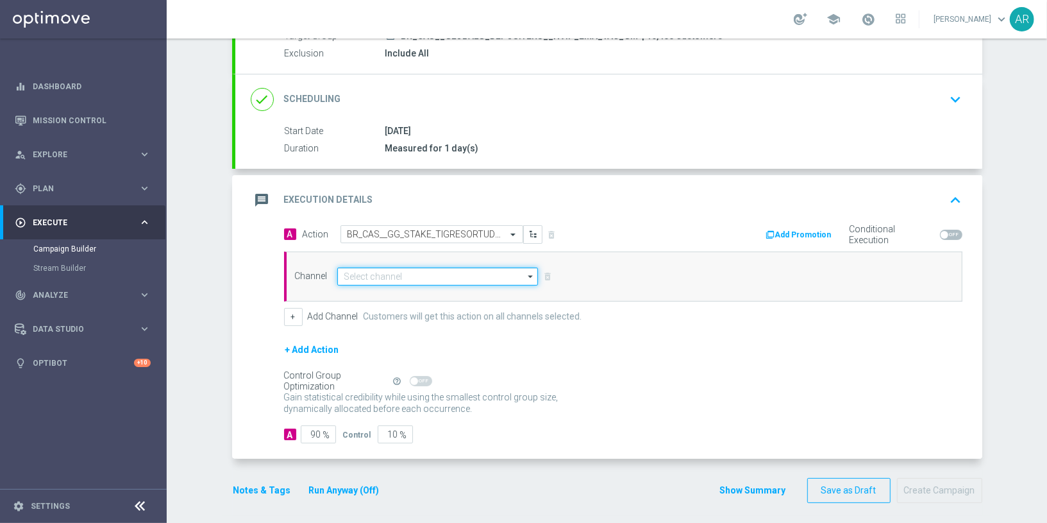
click at [384, 280] on input at bounding box center [437, 276] width 201 height 18
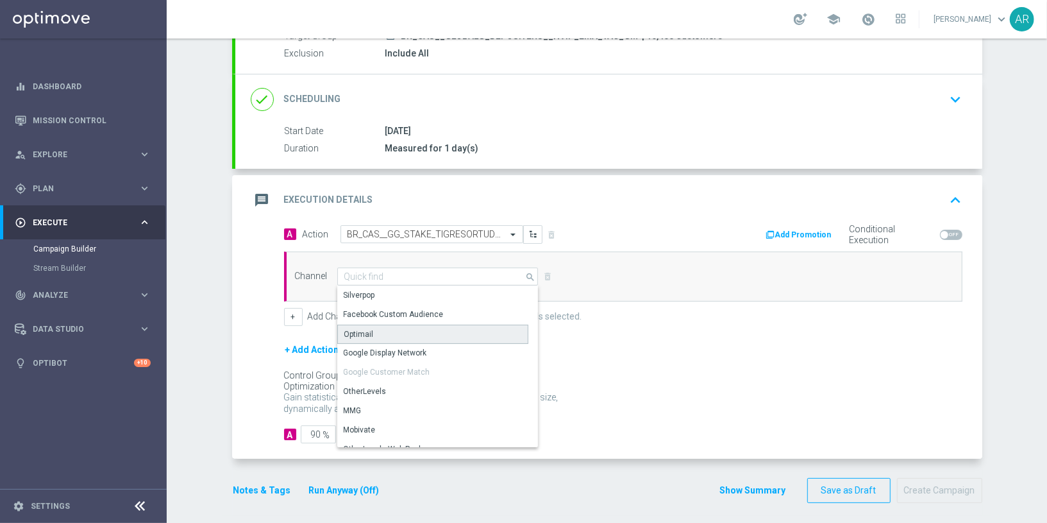
click at [397, 332] on div "Optimail" at bounding box center [433, 334] width 192 height 19
type input "Optimail"
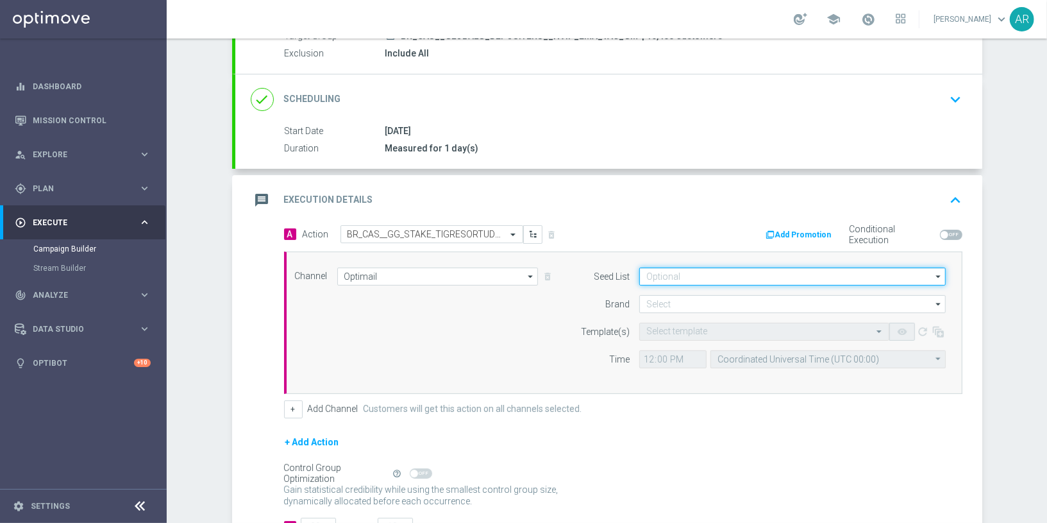
click at [674, 272] on input at bounding box center [793, 276] width 307 height 18
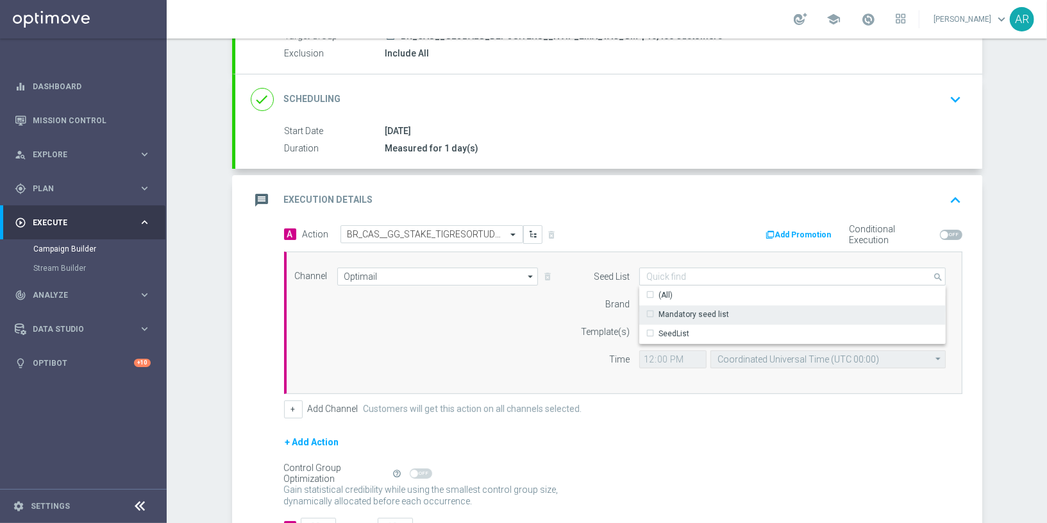
click at [719, 316] on div "Mandatory seed list" at bounding box center [694, 315] width 71 height 12
click at [518, 301] on div "Channel Optimail Optimail arrow_drop_down Drag here to set row groups Drag here…" at bounding box center [620, 322] width 671 height 110
type input "Mandatory seed list"
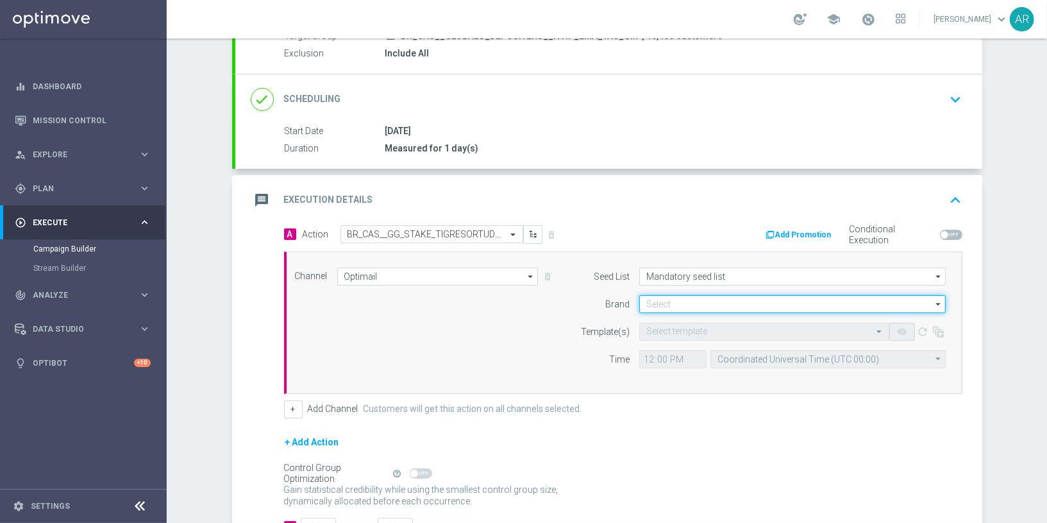
click at [661, 300] on input at bounding box center [793, 304] width 307 height 18
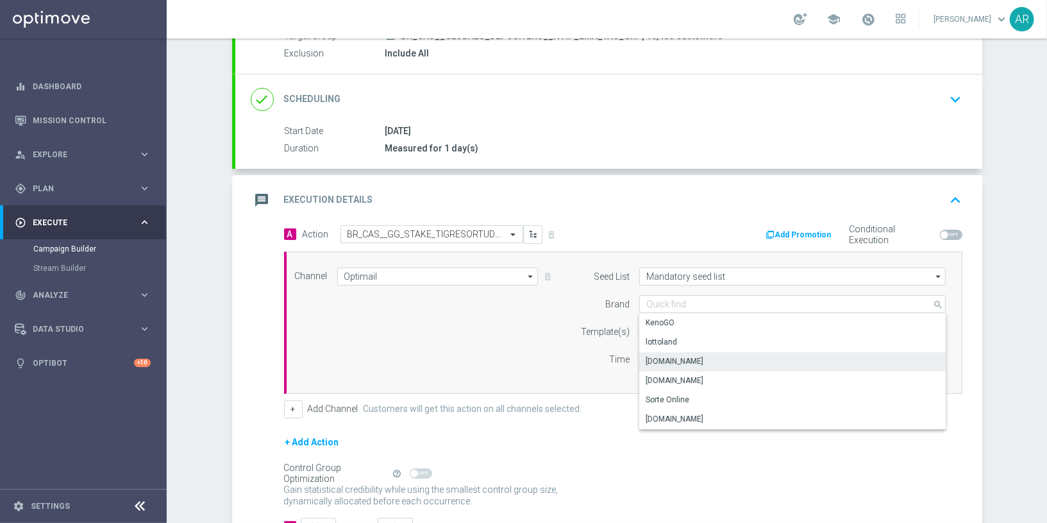
click at [713, 362] on div "[DOMAIN_NAME]" at bounding box center [793, 361] width 307 height 18
type input "[DOMAIN_NAME]"
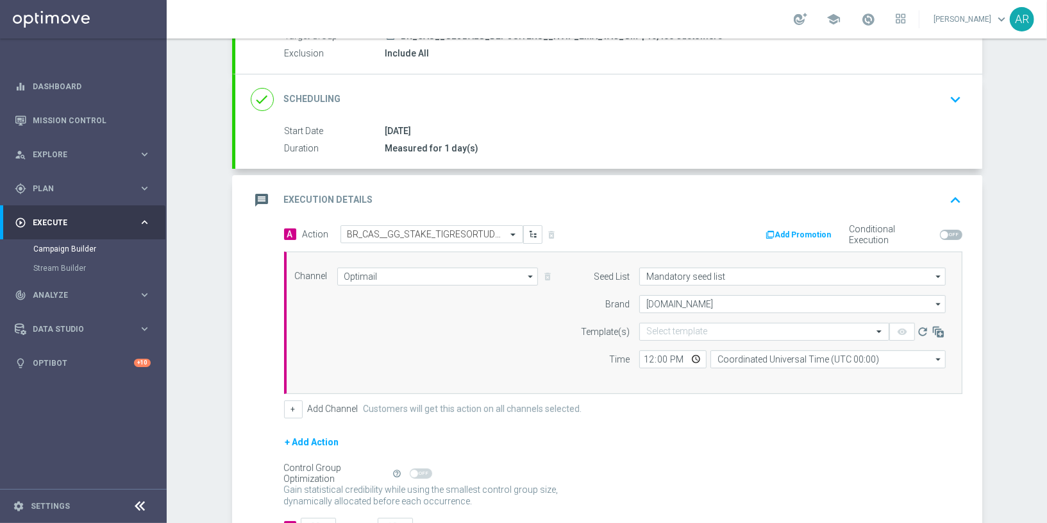
drag, startPoint x: 467, startPoint y: 368, endPoint x: 495, endPoint y: 368, distance: 27.6
click at [467, 368] on div "Channel Optimail Optimail arrow_drop_down Drag here to set row groups Drag here…" at bounding box center [620, 322] width 671 height 110
click at [661, 331] on input "text" at bounding box center [752, 331] width 210 height 11
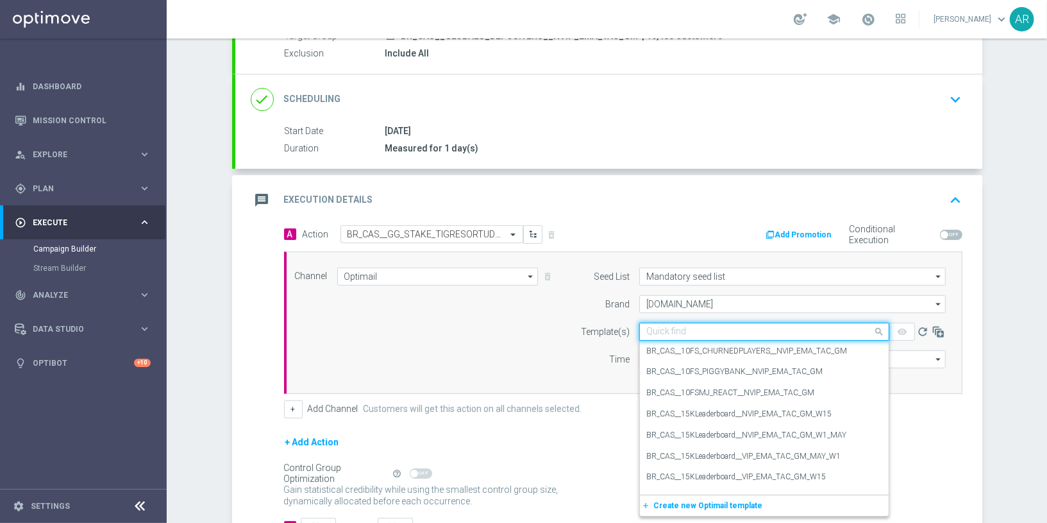
paste input "BR_CAS__GG_STAKE_TIGRESORTUDO_SEP_NVIP_EMA_TAC_GM"
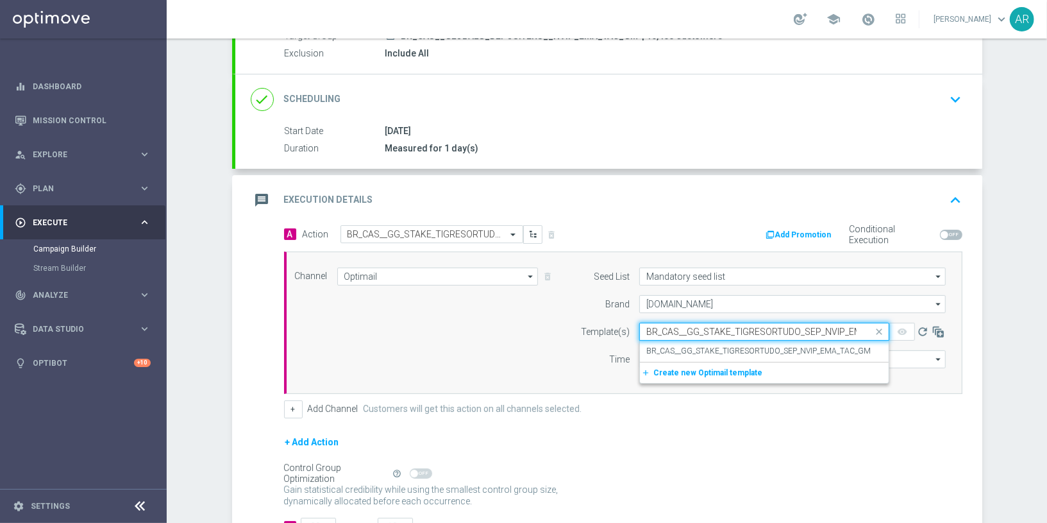
scroll to position [0, 42]
click at [700, 348] on label "BR_CAS__GG_STAKE_TIGRESORTUDO_SEP_NVIP_EMA_TAC_GM" at bounding box center [759, 351] width 225 height 11
type input "BR_CAS__GG_STAKE_TIGRESORTUDO_SEP_NVIP_EMA_TAC_GM"
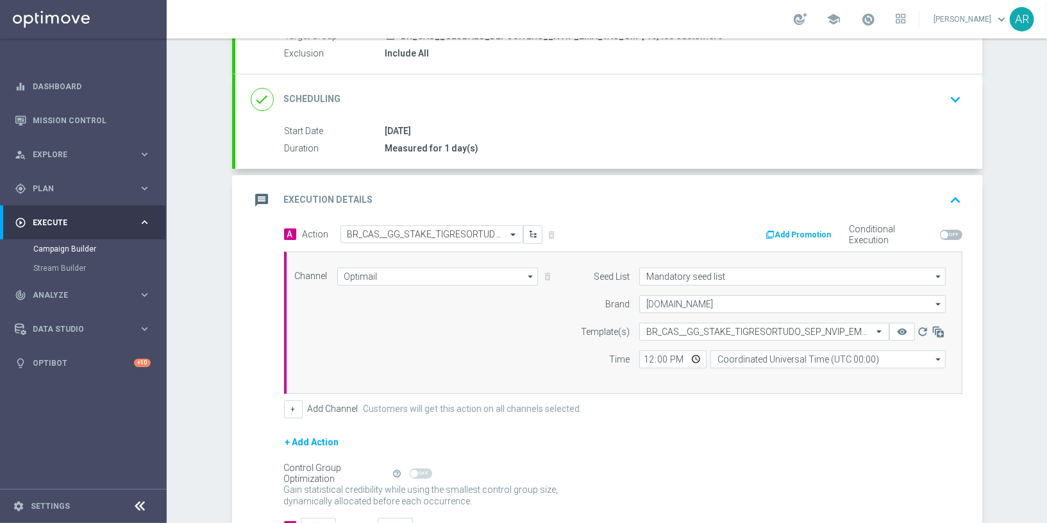
scroll to position [0, 0]
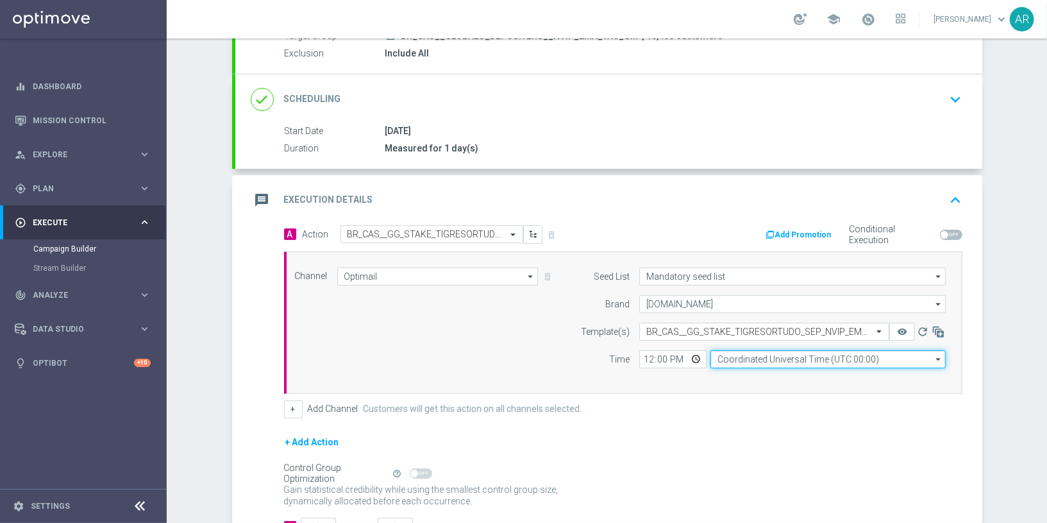
click at [743, 353] on input "Coordinated Universal Time (UTC 00:00)" at bounding box center [828, 359] width 235 height 18
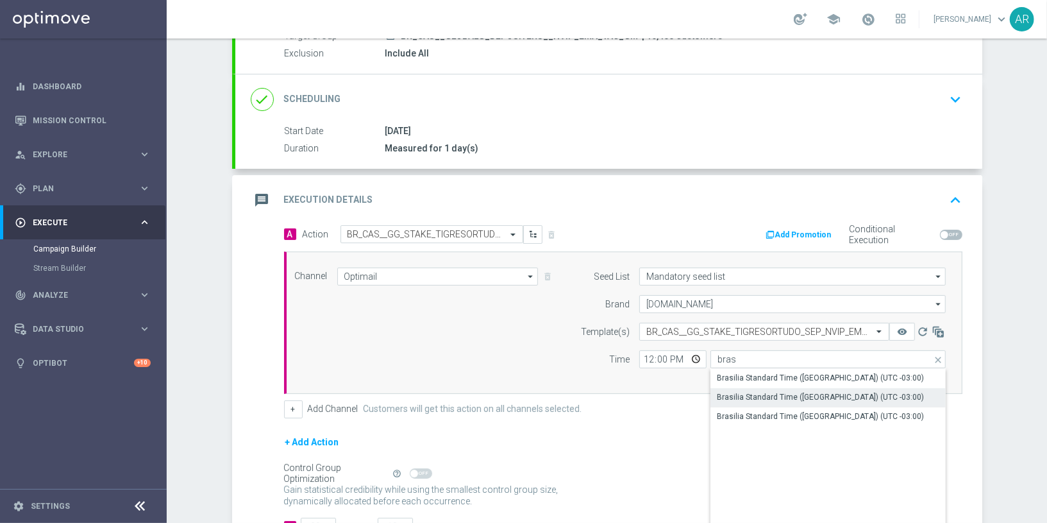
click at [850, 407] on div "Brasilia Standard Time ([GEOGRAPHIC_DATA]) (UTC -03:00)" at bounding box center [829, 416] width 236 height 18
type input "Brasilia Standard Time ([GEOGRAPHIC_DATA]) (UTC -03:00)"
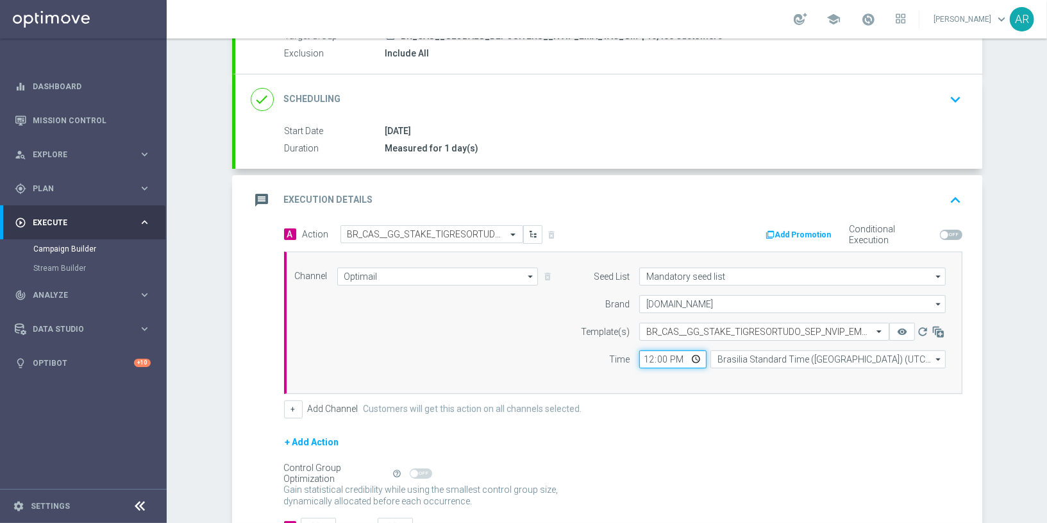
click at [695, 357] on input "12:00" at bounding box center [673, 359] width 67 height 18
type input "14:00"
click at [445, 387] on div "Channel Optimail Optimail arrow_drop_down Drag here to set row groups Drag here…" at bounding box center [623, 322] width 679 height 142
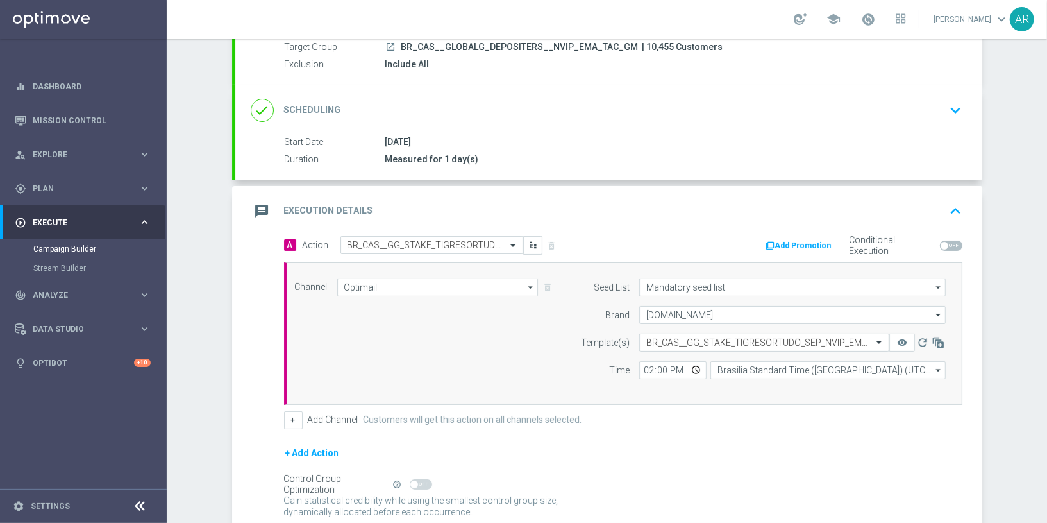
scroll to position [228, 0]
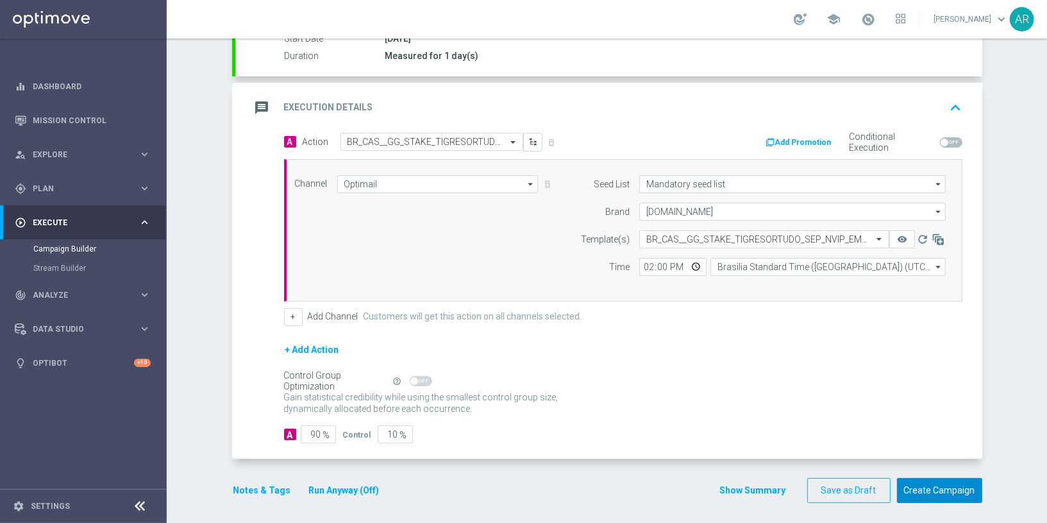
click at [932, 478] on button "Create Campaign" at bounding box center [939, 490] width 85 height 25
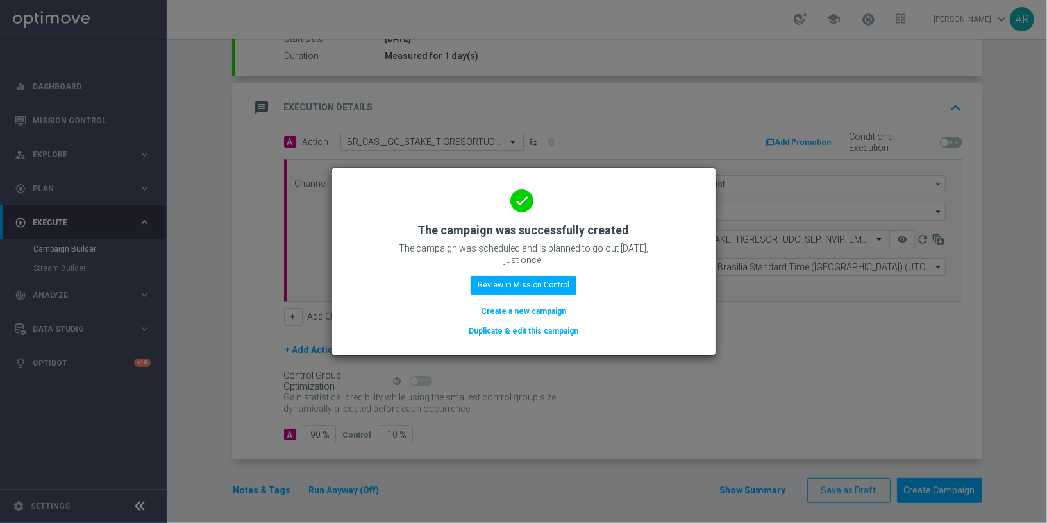
click at [525, 303] on div "done The campaign was successfully created The campaign was scheduled and is pl…" at bounding box center [524, 259] width 353 height 158
drag, startPoint x: 530, startPoint y: 311, endPoint x: 479, endPoint y: 8, distance: 307.0
click at [530, 311] on button "Create a new campaign" at bounding box center [524, 311] width 88 height 14
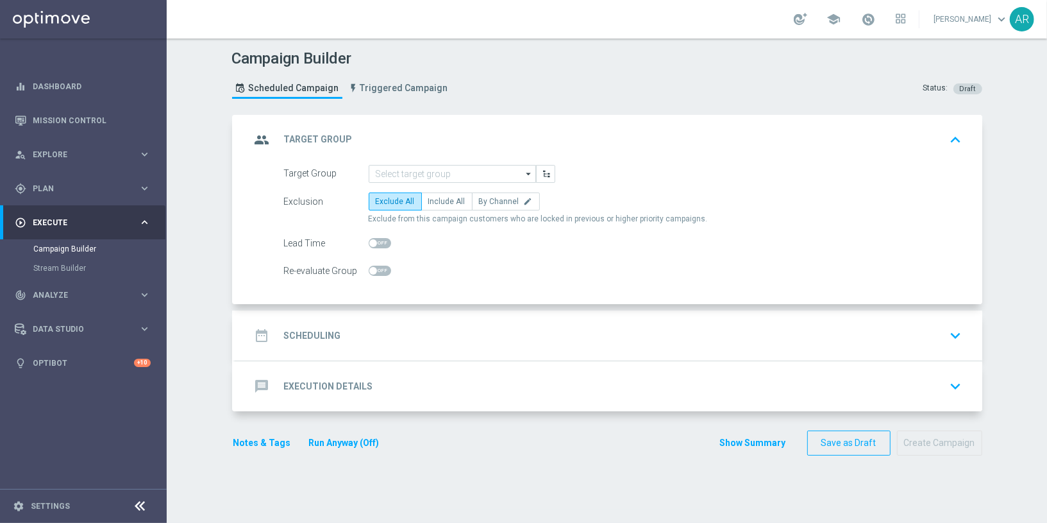
scroll to position [0, 0]
